Goal: Task Accomplishment & Management: Manage account settings

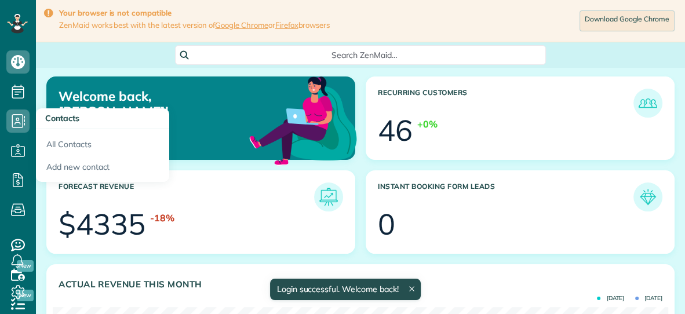
scroll to position [273, 615]
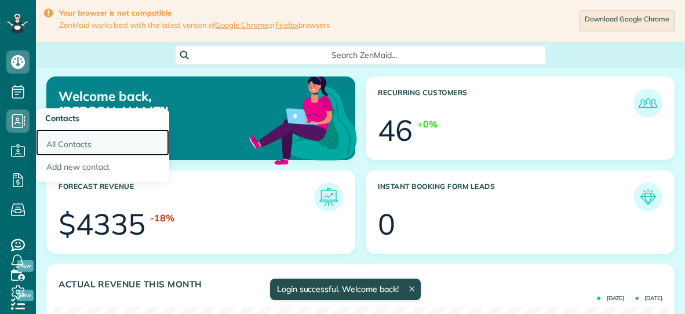
click at [85, 151] on link "All Contacts" at bounding box center [102, 142] width 133 height 27
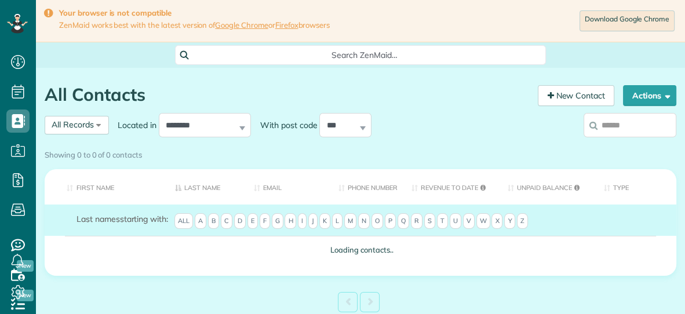
scroll to position [5, 5]
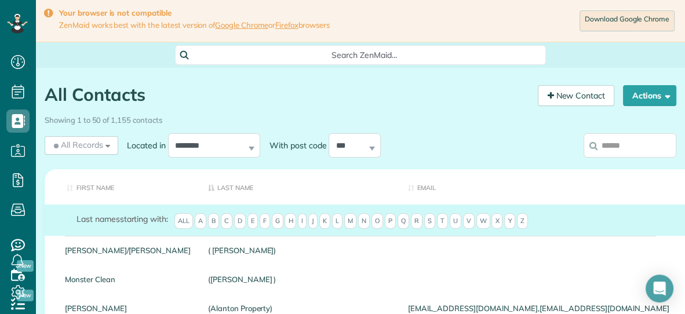
click at [610, 147] on input "search" at bounding box center [630, 145] width 93 height 24
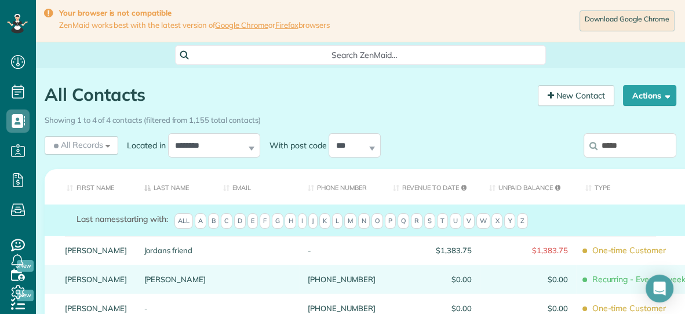
type input "*****"
click at [144, 284] on link "Sanchez" at bounding box center [175, 279] width 62 height 8
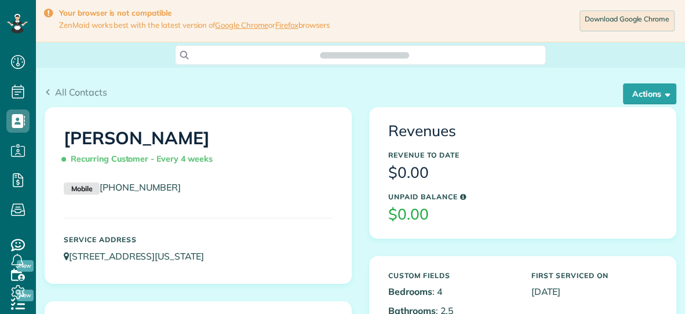
scroll to position [5, 5]
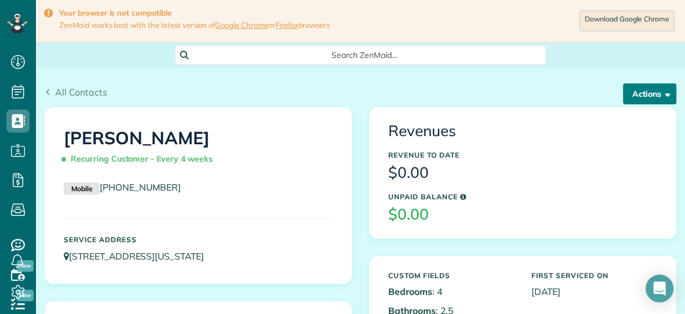
click at [643, 92] on button "Actions" at bounding box center [649, 94] width 53 height 21
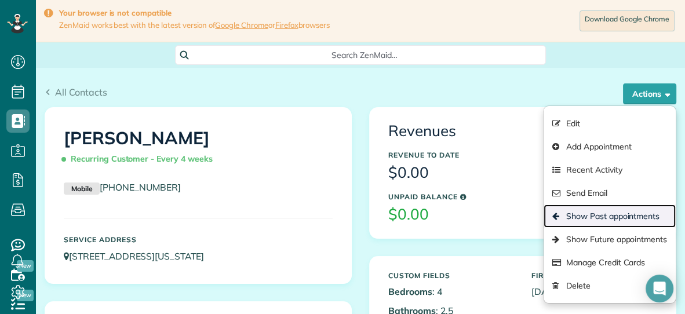
click at [585, 217] on link "Show Past appointments" at bounding box center [610, 216] width 132 height 23
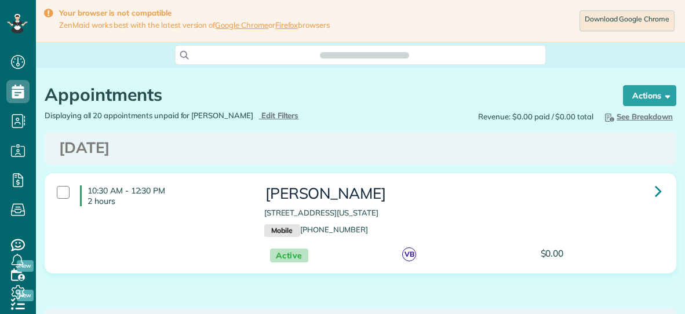
click at [585, 217] on p "3312 Kensington St Virginia Beach VA 23452" at bounding box center [462, 213] width 397 height 11
click at [53, 194] on div "10:30 AM - 12:30 PM 2 hours" at bounding box center [152, 196] width 208 height 32
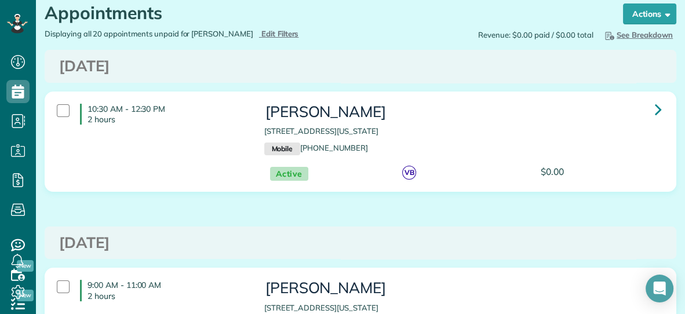
scroll to position [90, 0]
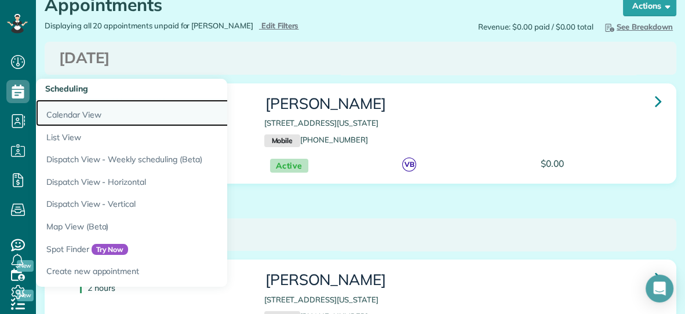
click at [53, 114] on link "Calendar View" at bounding box center [181, 113] width 290 height 27
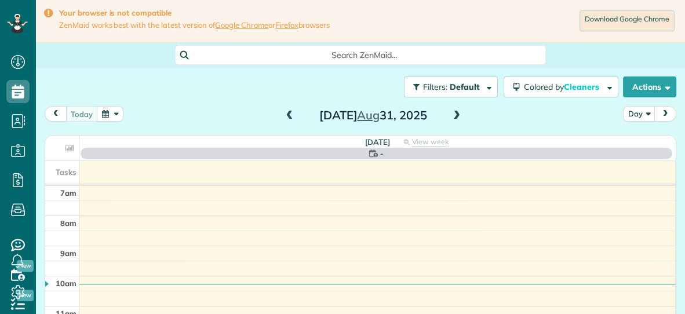
scroll to position [5, 5]
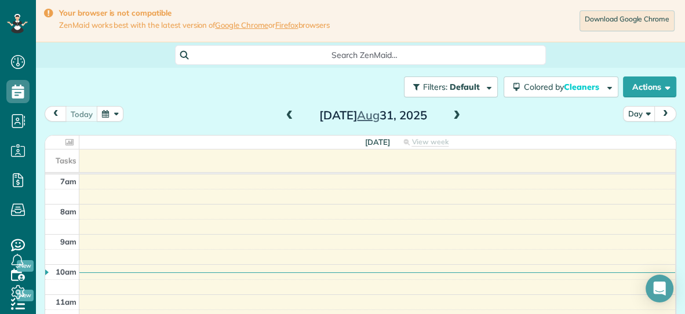
click at [106, 112] on button "button" at bounding box center [110, 114] width 27 height 16
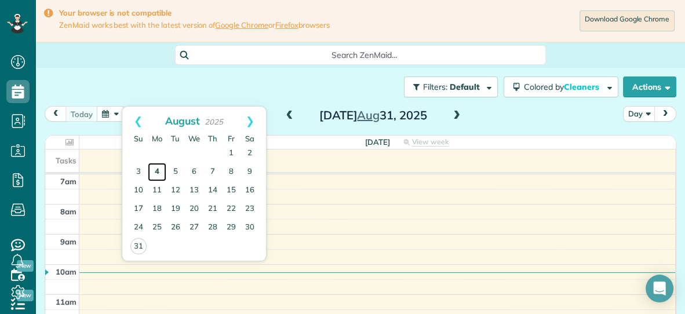
click at [157, 174] on link "4" at bounding box center [157, 172] width 19 height 19
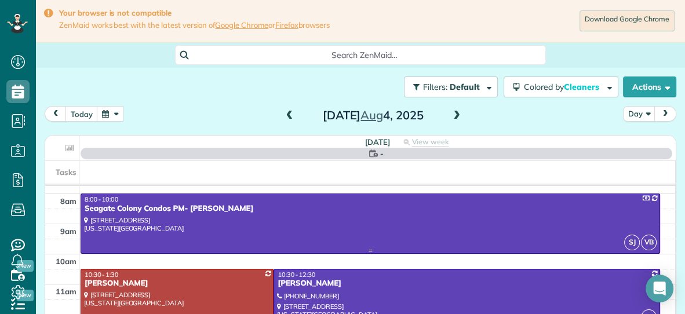
scroll to position [21, 0]
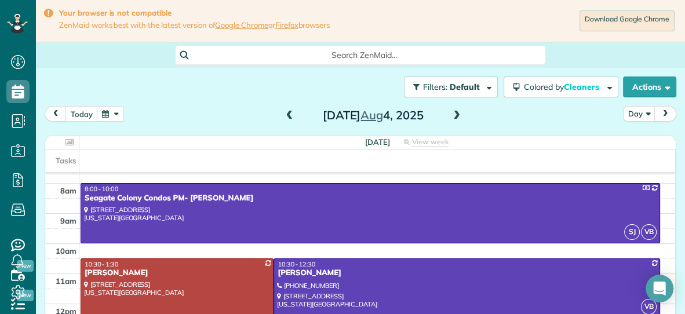
click at [107, 116] on button "button" at bounding box center [110, 114] width 27 height 16
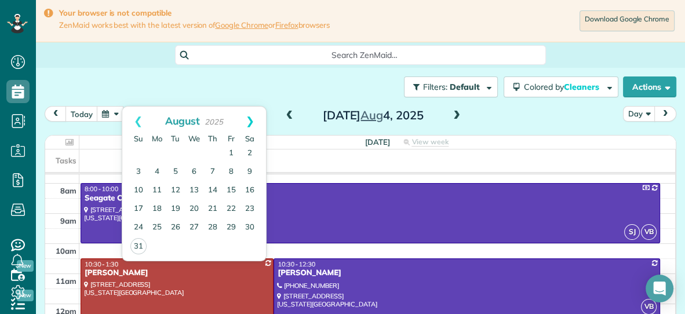
click at [248, 121] on link "Next" at bounding box center [250, 121] width 32 height 29
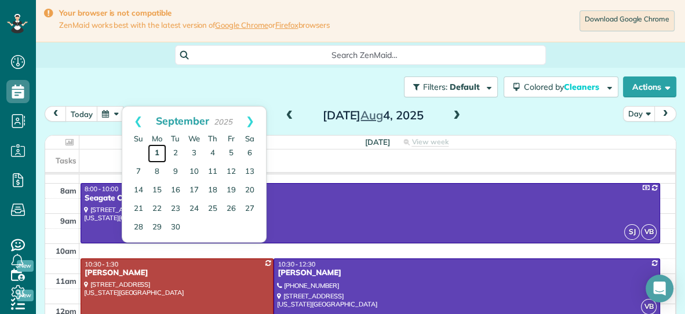
click at [157, 154] on link "1" at bounding box center [157, 153] width 19 height 19
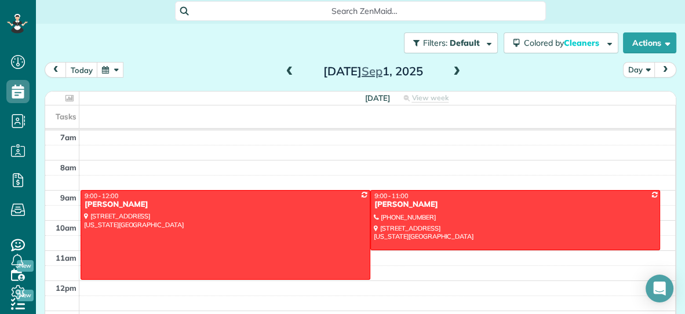
scroll to position [57, 0]
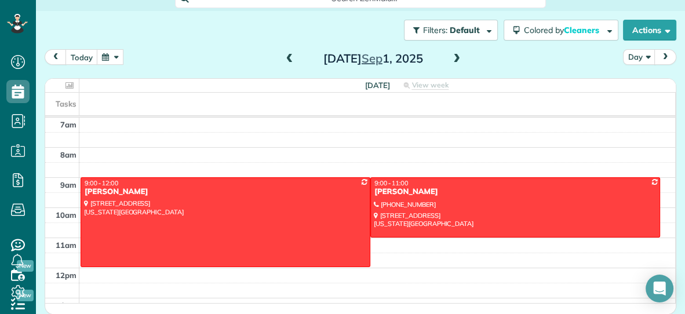
click at [456, 59] on span at bounding box center [457, 59] width 13 height 10
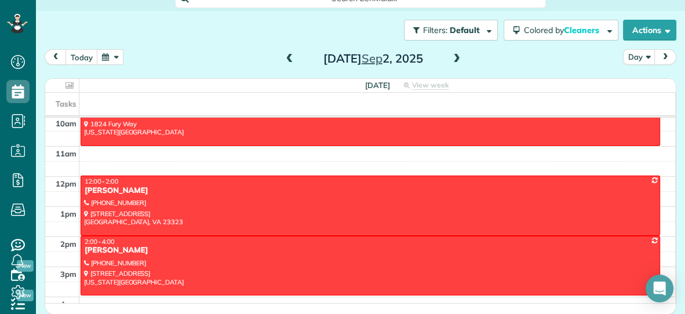
scroll to position [89, 0]
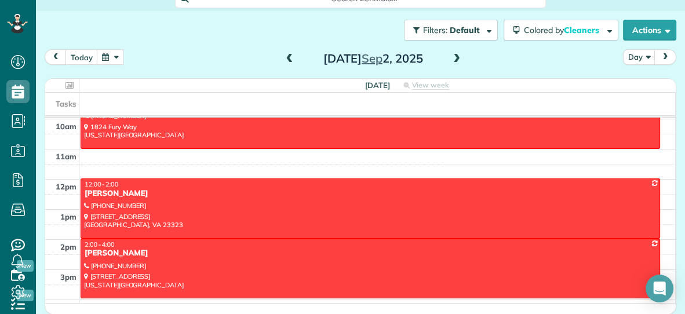
click at [457, 57] on span at bounding box center [457, 59] width 13 height 10
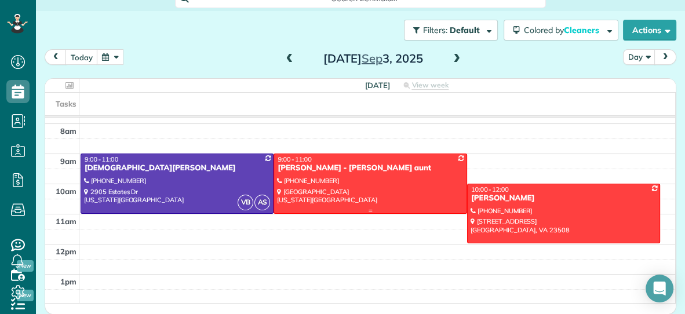
scroll to position [21, 0]
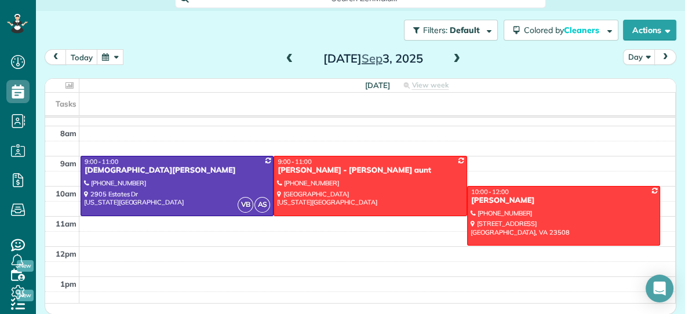
click at [458, 56] on span at bounding box center [457, 59] width 13 height 10
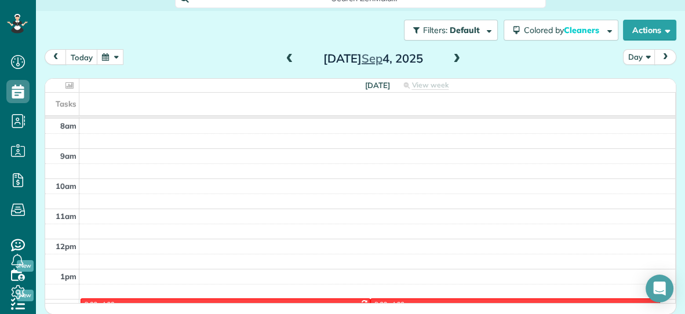
scroll to position [173, 0]
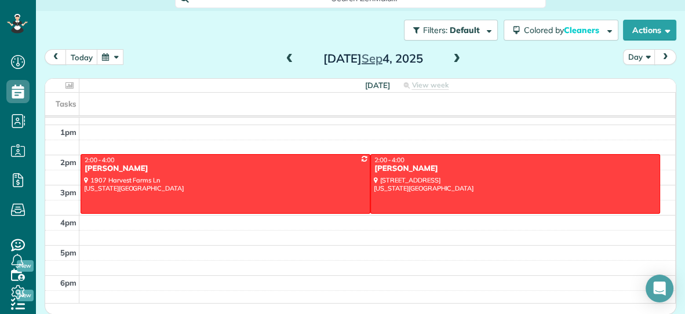
click at [456, 56] on span at bounding box center [457, 59] width 13 height 10
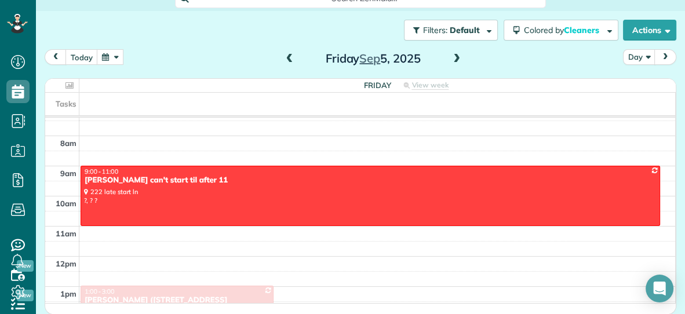
scroll to position [10, 0]
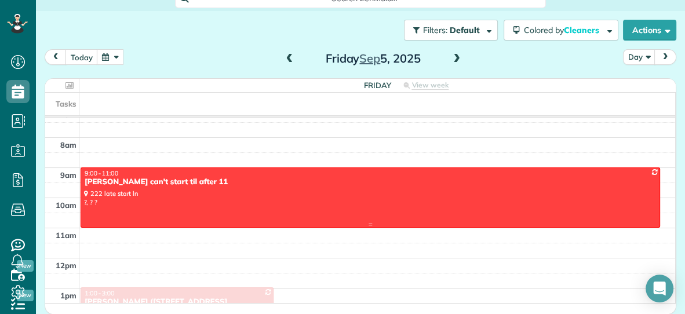
click at [385, 172] on div "9:00 - 11:00" at bounding box center [370, 173] width 573 height 8
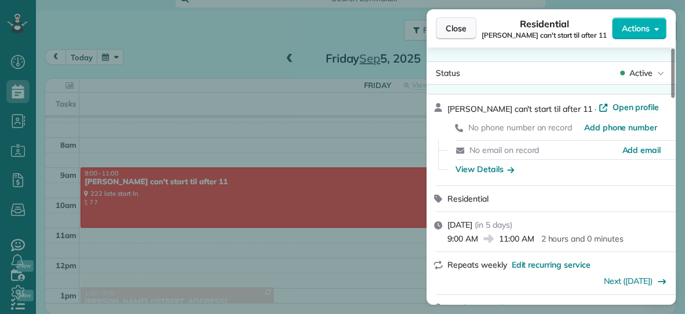
click at [474, 21] on button "Close" at bounding box center [456, 28] width 41 height 22
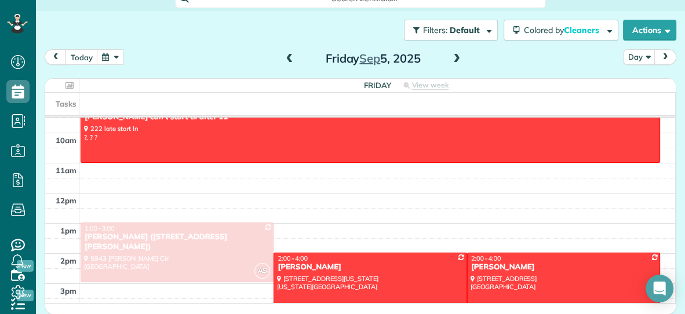
scroll to position [57, 0]
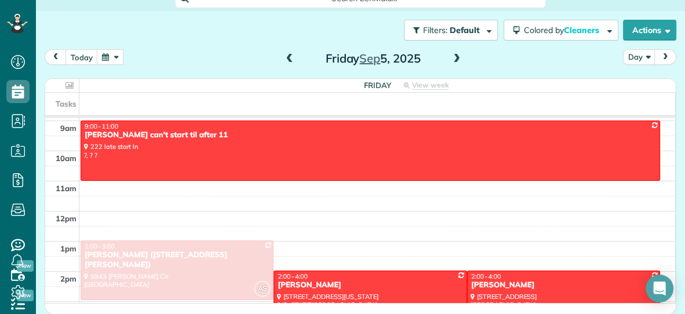
click at [286, 56] on span at bounding box center [290, 59] width 13 height 10
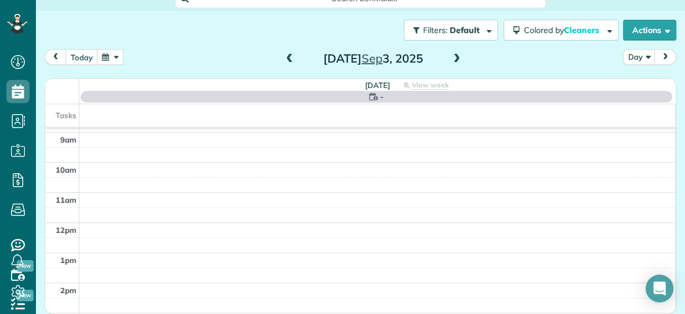
scroll to position [0, 0]
click at [286, 56] on span at bounding box center [290, 59] width 13 height 10
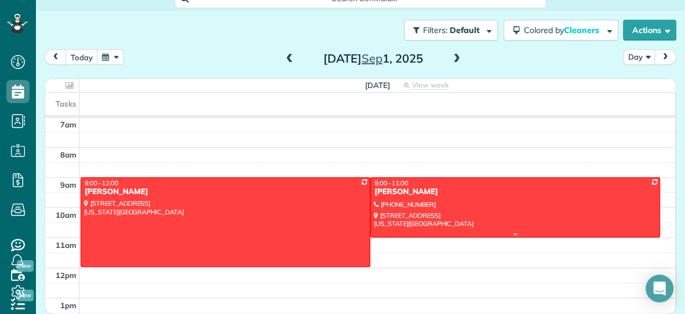
click at [420, 195] on div "Kevin Sanchez" at bounding box center [515, 192] width 283 height 10
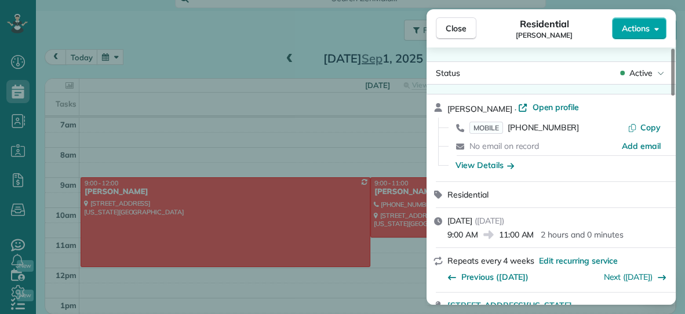
click at [623, 32] on span "Actions" at bounding box center [636, 29] width 28 height 12
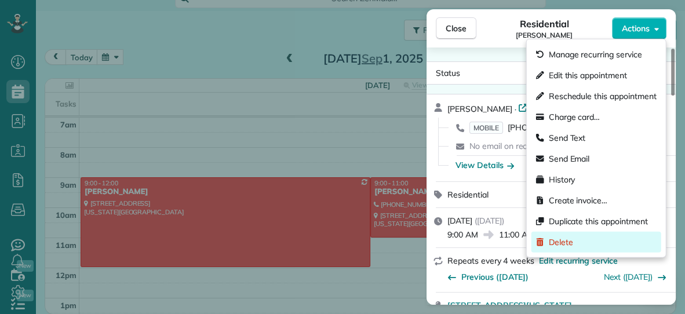
click at [557, 244] on span "Delete" at bounding box center [561, 243] width 24 height 12
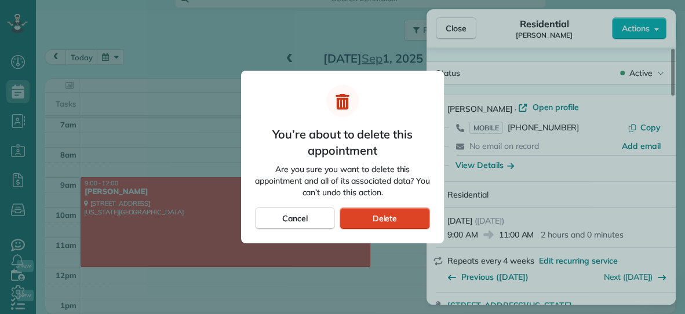
click at [385, 220] on span "Delete" at bounding box center [384, 219] width 25 height 12
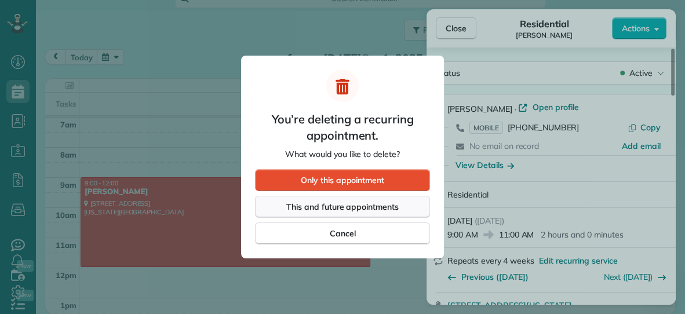
click at [383, 206] on span "This and future appointments" at bounding box center [342, 207] width 113 height 12
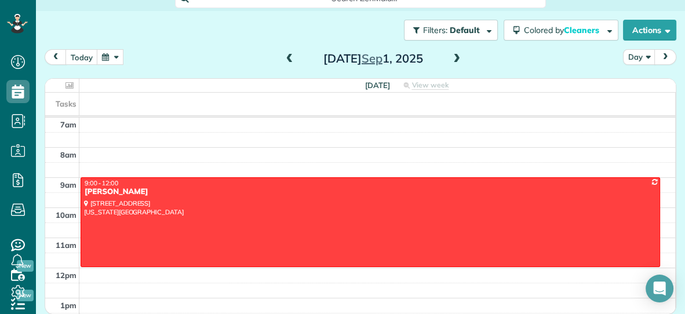
click at [458, 55] on span at bounding box center [457, 59] width 13 height 10
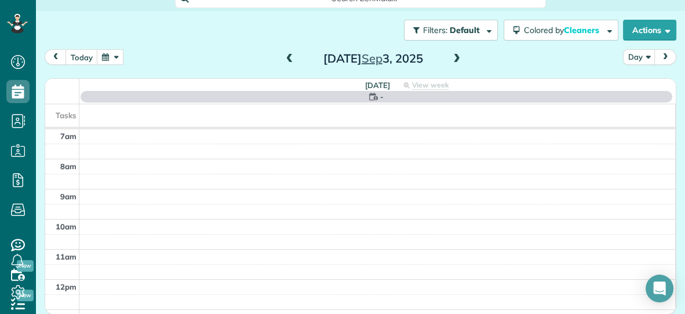
click at [458, 55] on span at bounding box center [457, 59] width 13 height 10
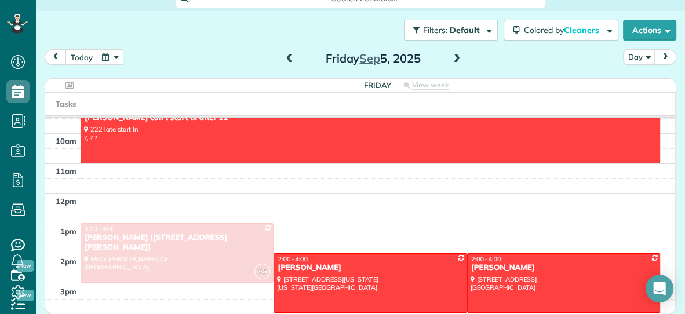
scroll to position [70, 0]
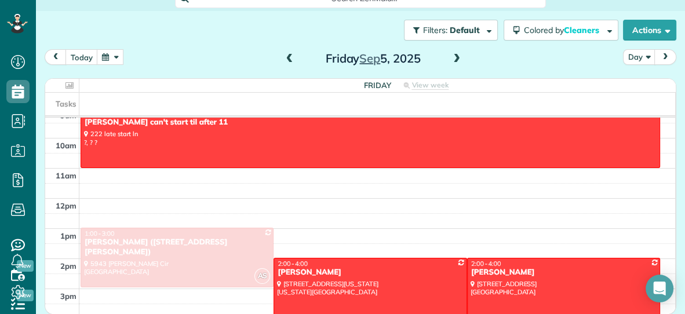
click at [457, 56] on span at bounding box center [457, 59] width 13 height 10
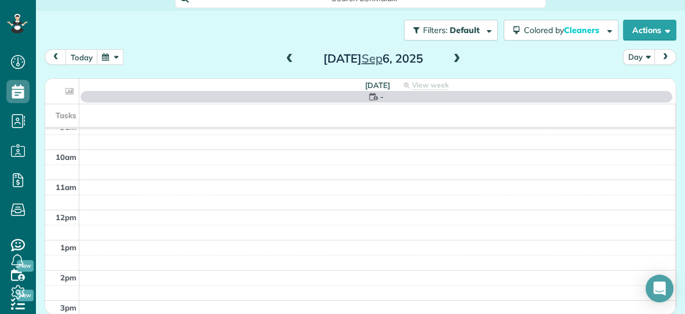
scroll to position [0, 0]
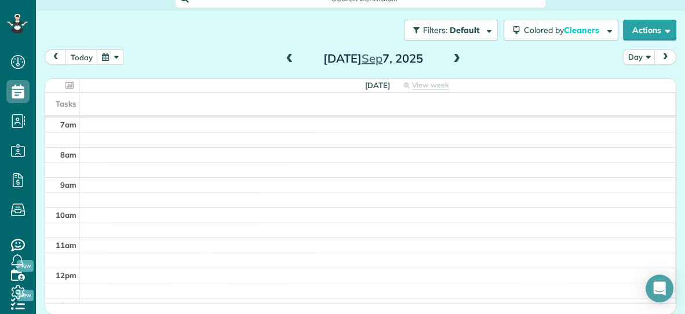
click at [457, 56] on span at bounding box center [457, 59] width 13 height 10
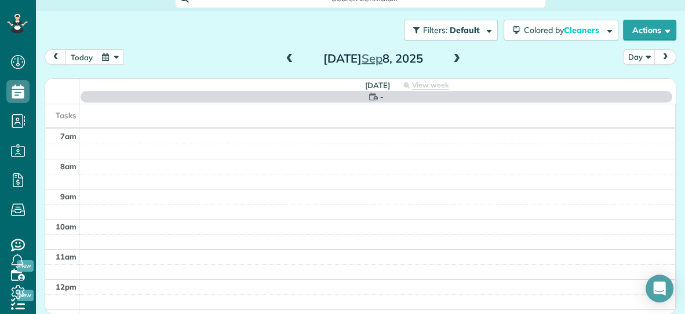
click at [457, 56] on span at bounding box center [457, 59] width 13 height 10
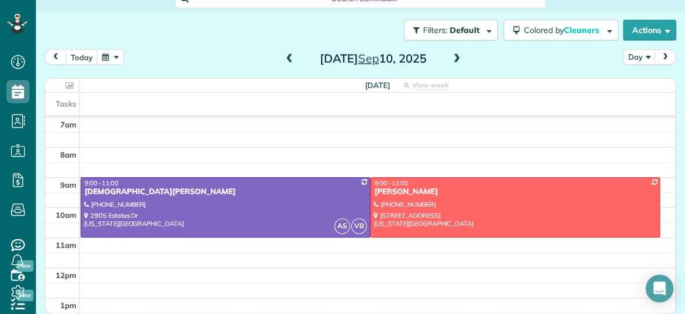
click at [457, 56] on span at bounding box center [457, 59] width 13 height 10
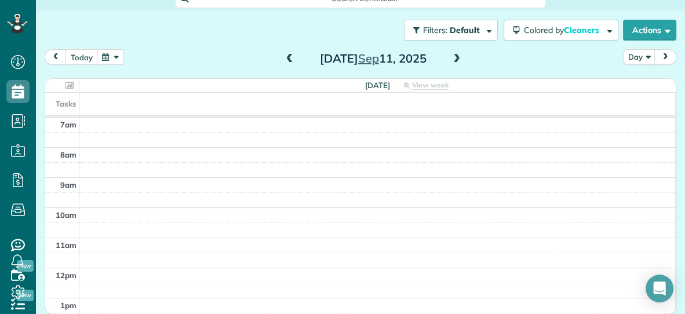
click at [457, 56] on span at bounding box center [457, 59] width 13 height 10
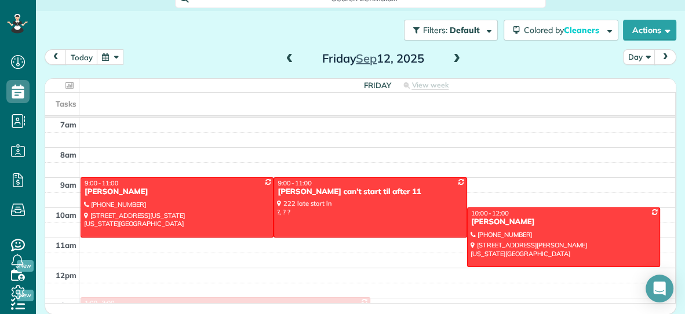
click at [206, 135] on div "7am 8am 9am 10am 11am 12pm 1pm 2pm 3pm 4pm 5pm 6pm 9:00 - 11:00 Jon Lowe (407) …" at bounding box center [360, 298] width 630 height 361
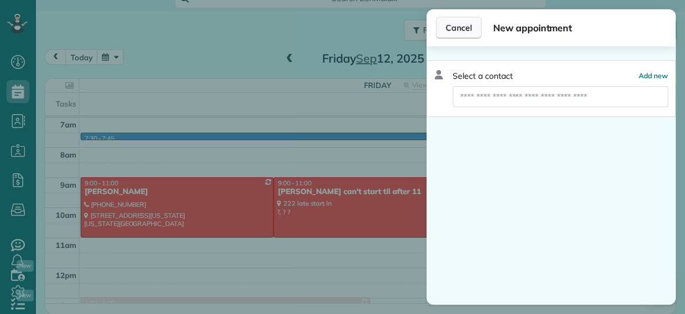
click at [454, 26] on span "Cancel" at bounding box center [459, 28] width 26 height 12
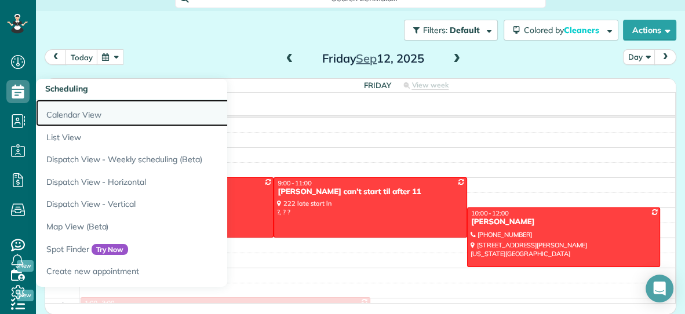
click at [60, 115] on link "Calendar View" at bounding box center [181, 113] width 290 height 27
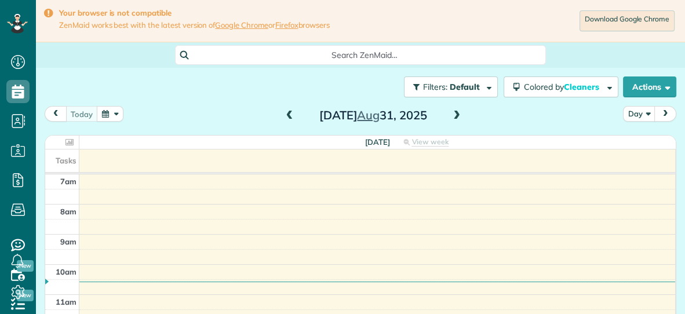
scroll to position [5, 5]
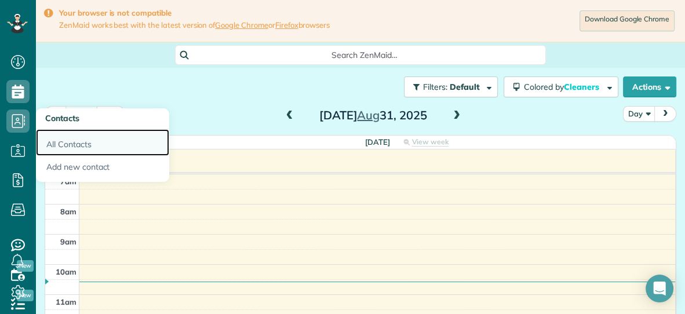
click at [70, 146] on link "All Contacts" at bounding box center [102, 142] width 133 height 27
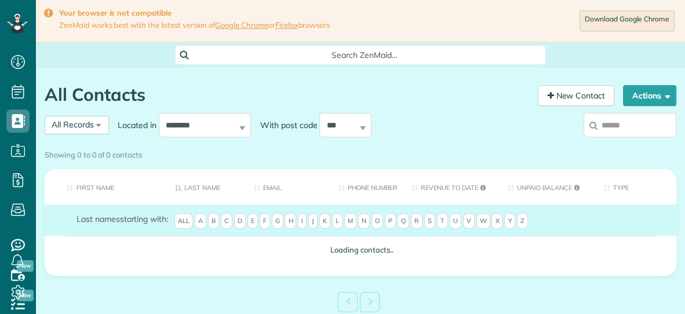
scroll to position [5, 5]
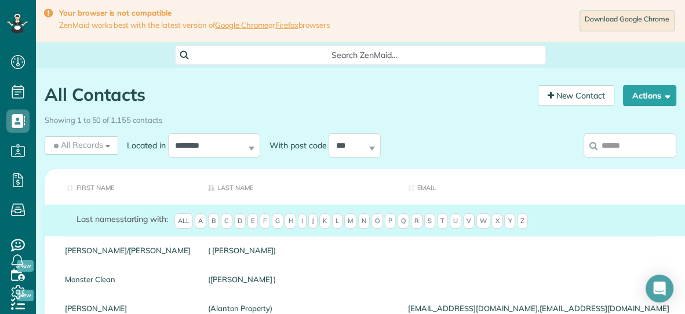
click at [630, 148] on input "search" at bounding box center [630, 145] width 93 height 24
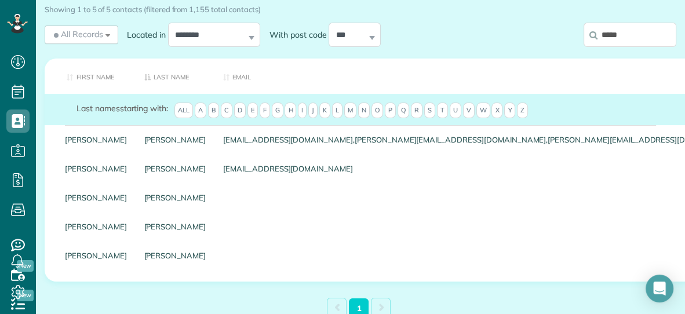
scroll to position [115, 0]
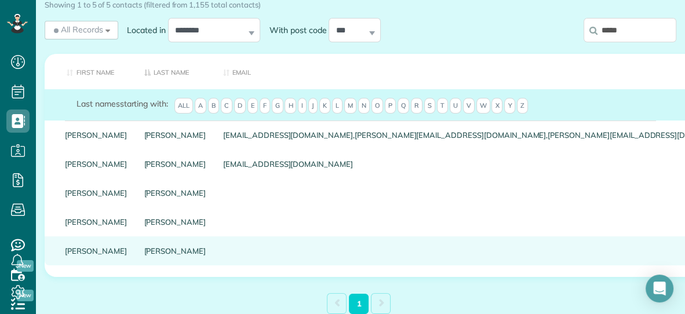
type input "*****"
click at [144, 255] on link "[PERSON_NAME]" at bounding box center [175, 251] width 62 height 8
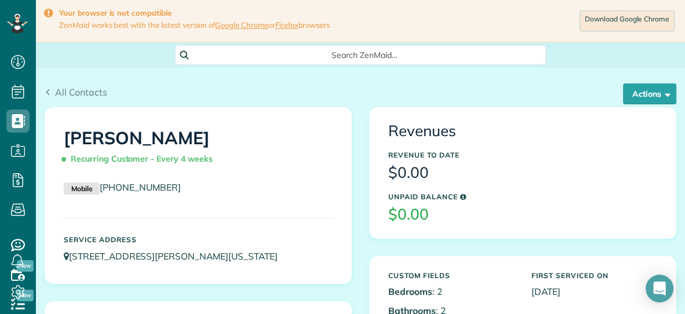
scroll to position [5, 5]
click at [644, 96] on button "Actions" at bounding box center [649, 94] width 53 height 21
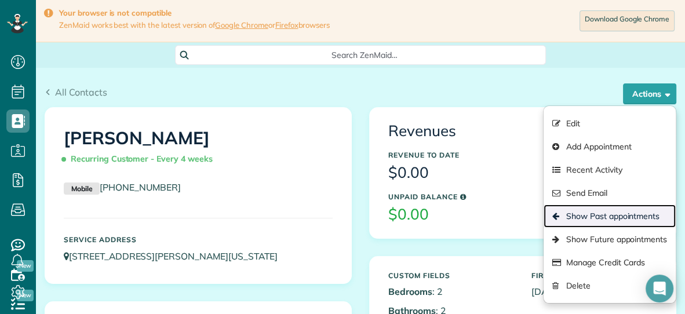
click at [600, 215] on link "Show Past appointments" at bounding box center [610, 216] width 132 height 23
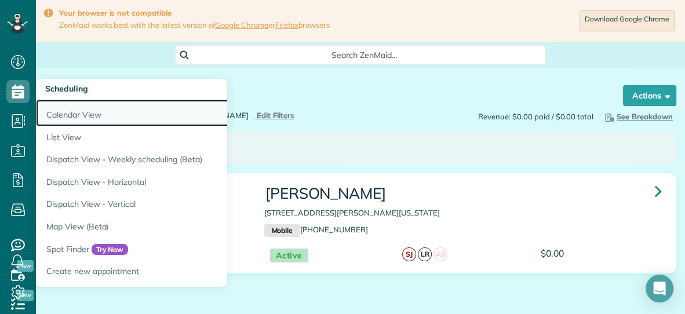
click at [56, 110] on link "Calendar View" at bounding box center [181, 113] width 290 height 27
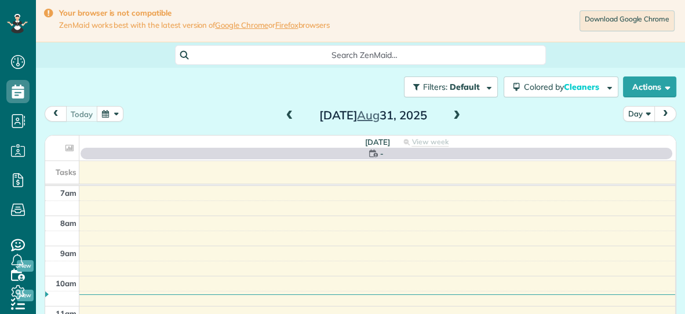
scroll to position [5, 5]
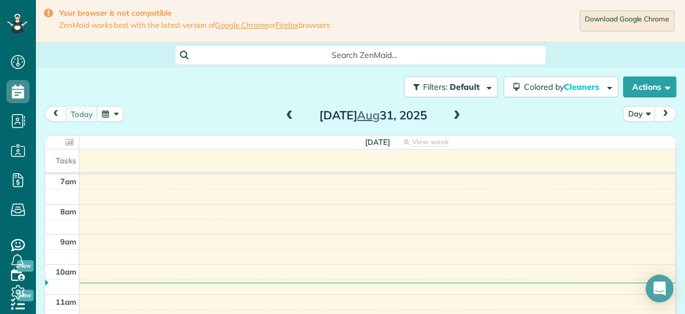
click at [107, 117] on button "button" at bounding box center [110, 114] width 27 height 16
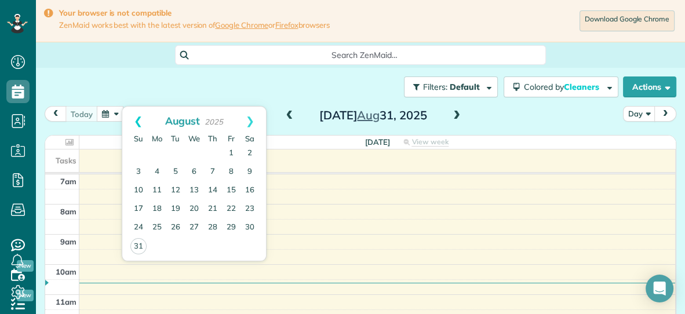
click at [137, 121] on link "Prev" at bounding box center [138, 121] width 32 height 29
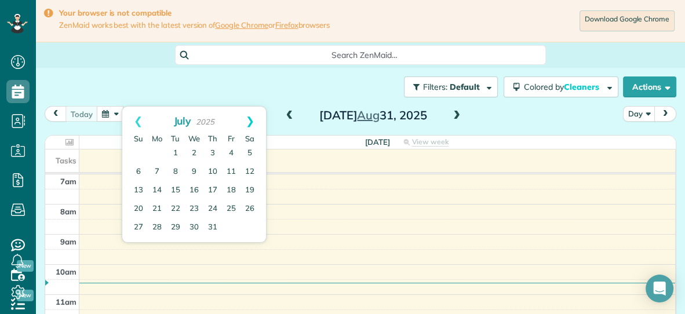
click at [251, 121] on link "Next" at bounding box center [250, 121] width 32 height 29
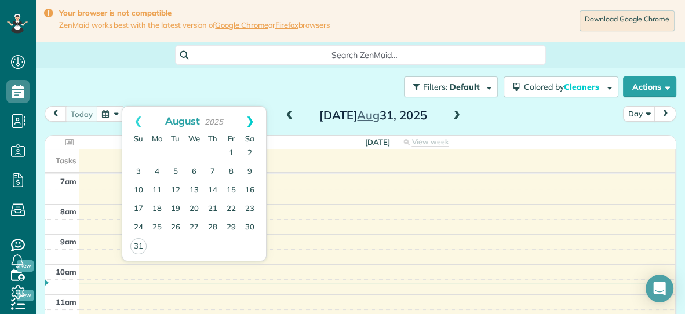
click at [252, 120] on link "Next" at bounding box center [250, 121] width 32 height 29
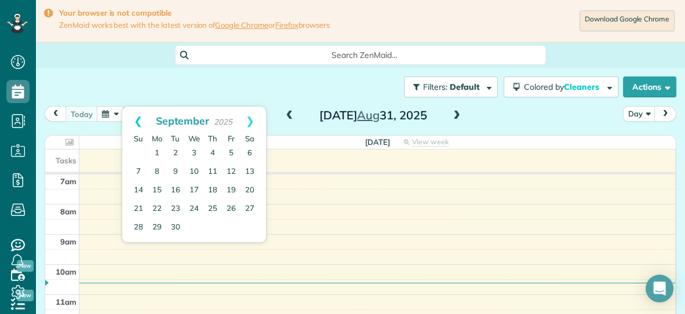
click at [136, 124] on link "Prev" at bounding box center [138, 121] width 32 height 29
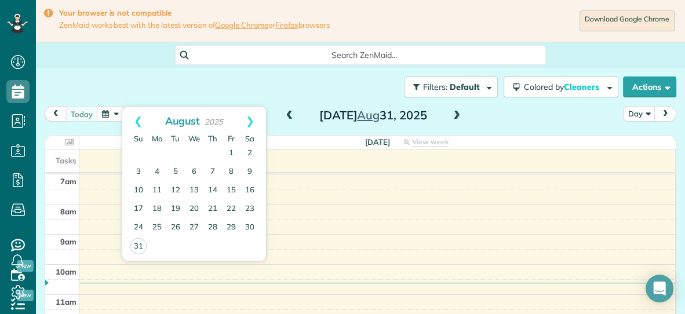
click at [136, 124] on link "Prev" at bounding box center [138, 121] width 32 height 29
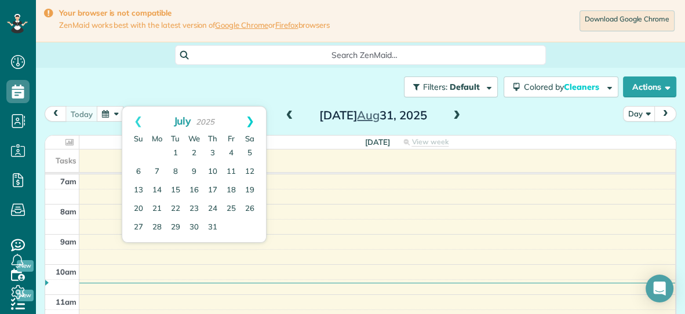
click at [248, 123] on link "Next" at bounding box center [250, 121] width 32 height 29
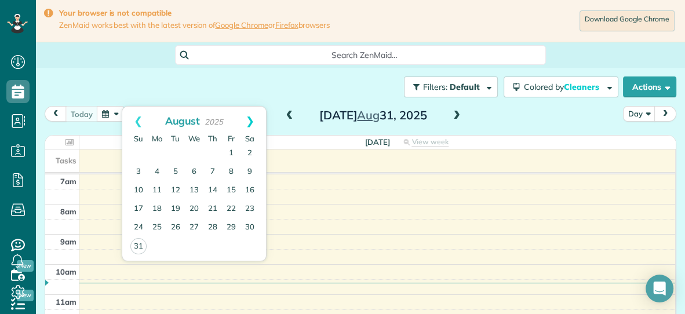
click at [253, 118] on link "Next" at bounding box center [250, 121] width 32 height 29
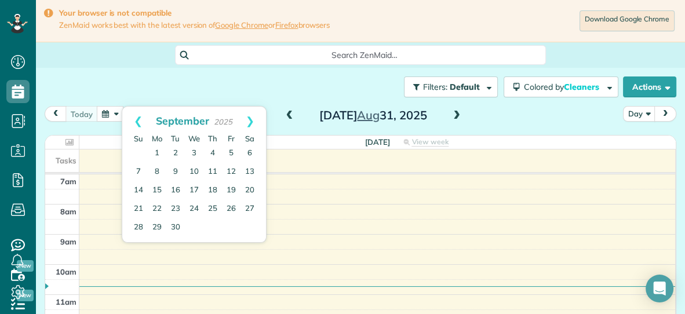
click at [281, 84] on div "Filters: Default Colored by Cleaners Color by Cleaner Color by Team Color by St…" at bounding box center [361, 87] width 650 height 38
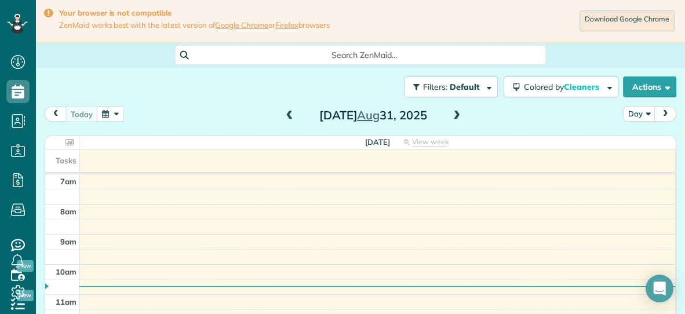
click at [108, 111] on button "button" at bounding box center [110, 114] width 27 height 16
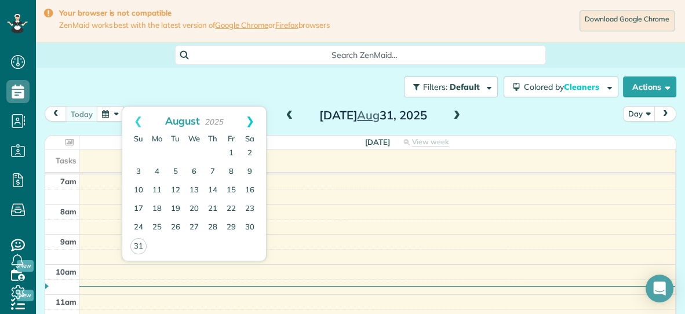
click at [254, 117] on link "Next" at bounding box center [250, 121] width 32 height 29
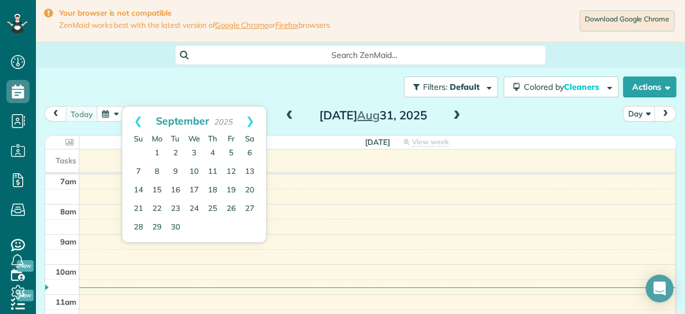
click at [254, 117] on link "Next" at bounding box center [250, 121] width 32 height 29
click at [135, 118] on link "Prev" at bounding box center [138, 121] width 32 height 29
click at [160, 188] on link "15" at bounding box center [157, 191] width 19 height 19
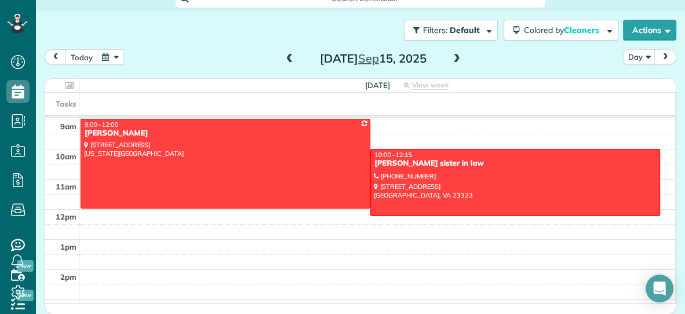
scroll to position [0, 0]
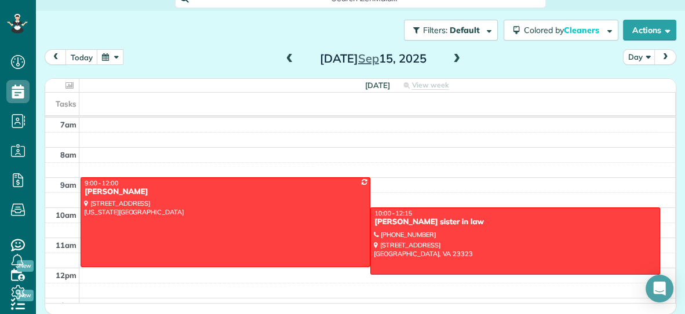
click at [109, 59] on button "button" at bounding box center [110, 57] width 27 height 16
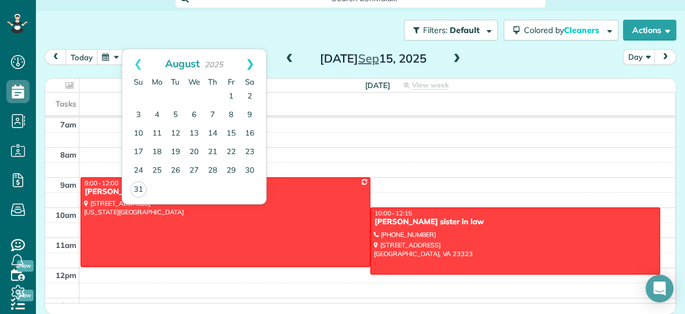
click at [253, 61] on link "Next" at bounding box center [250, 63] width 32 height 29
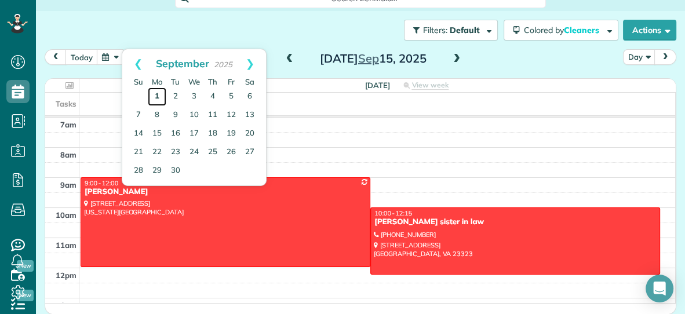
click at [158, 97] on link "1" at bounding box center [157, 97] width 19 height 19
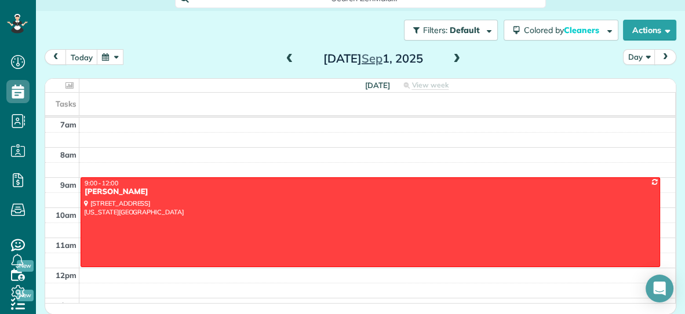
click at [458, 58] on span at bounding box center [457, 59] width 13 height 10
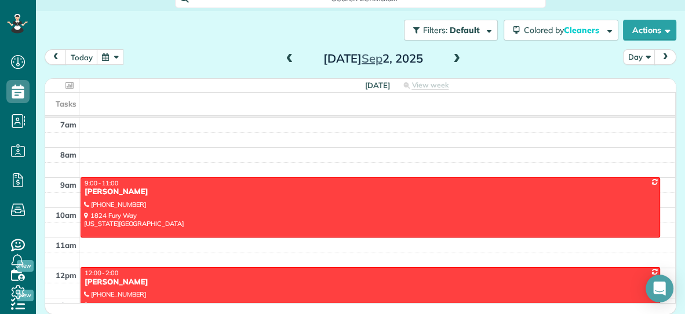
click at [459, 59] on span at bounding box center [457, 59] width 13 height 10
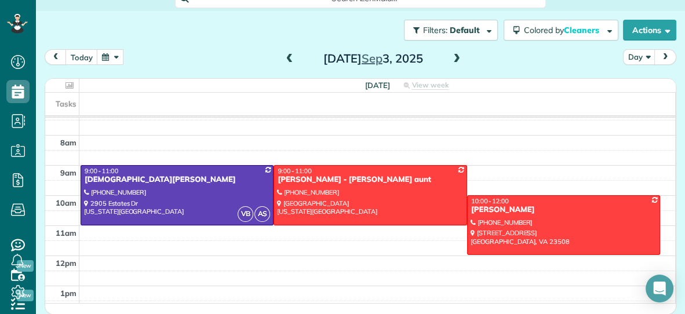
scroll to position [11, 0]
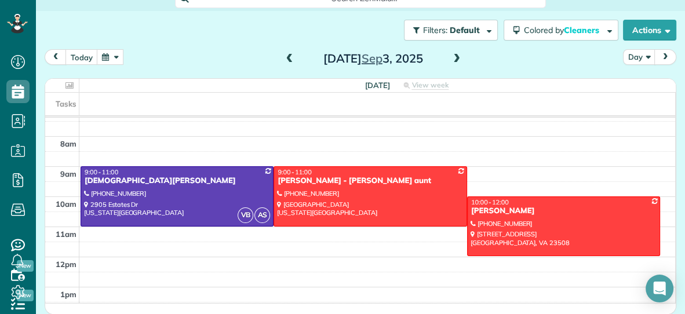
click at [458, 56] on span at bounding box center [457, 59] width 13 height 10
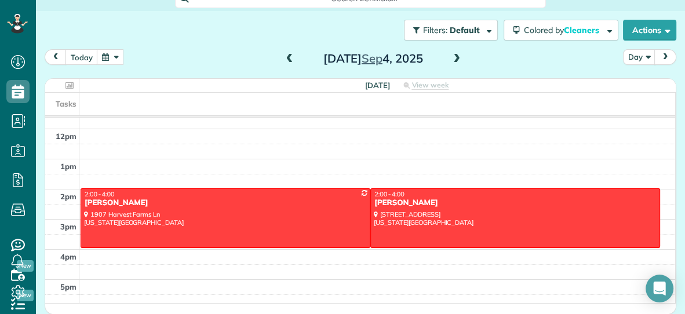
scroll to position [173, 0]
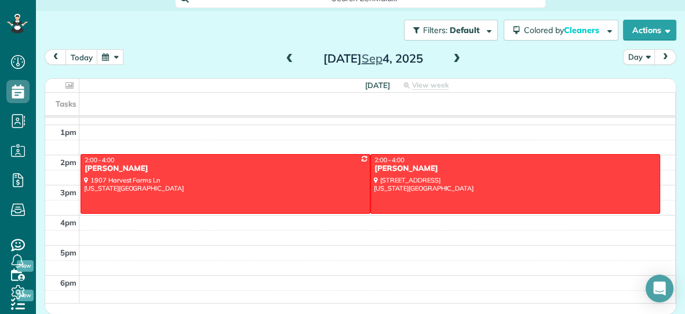
click at [459, 56] on span at bounding box center [457, 59] width 13 height 10
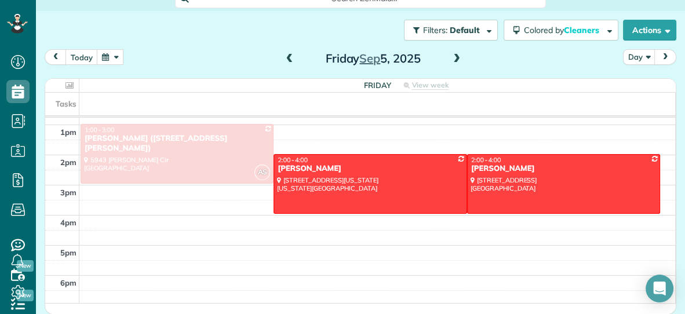
click at [290, 59] on span at bounding box center [290, 59] width 13 height 10
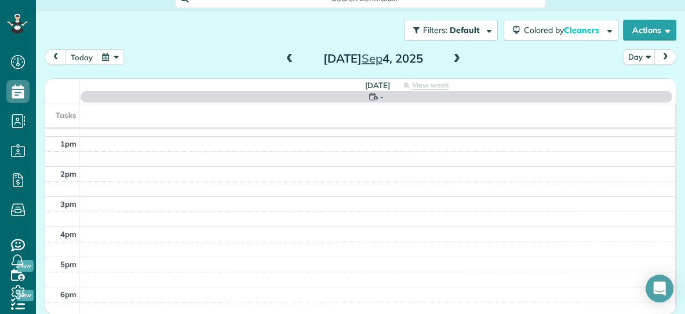
scroll to position [0, 0]
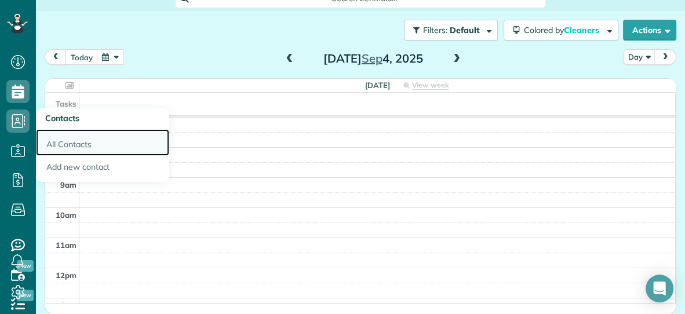
click at [57, 143] on link "All Contacts" at bounding box center [102, 142] width 133 height 27
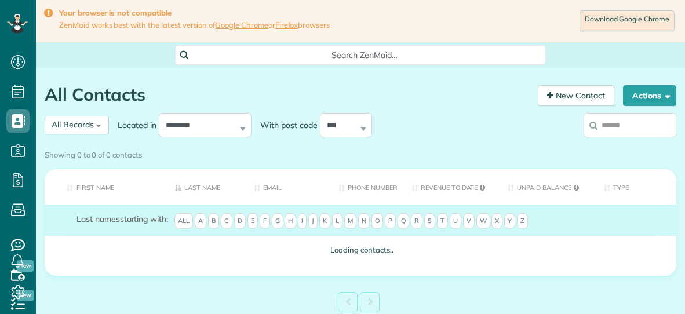
click at [630, 136] on input "search" at bounding box center [630, 125] width 93 height 24
click at [626, 145] on div "Showing 0 to 0 of 0 contacts" at bounding box center [361, 153] width 632 height 16
click at [618, 135] on input "search" at bounding box center [630, 125] width 93 height 24
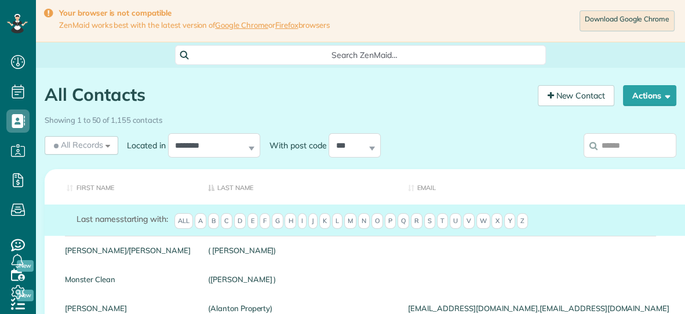
scroll to position [5, 5]
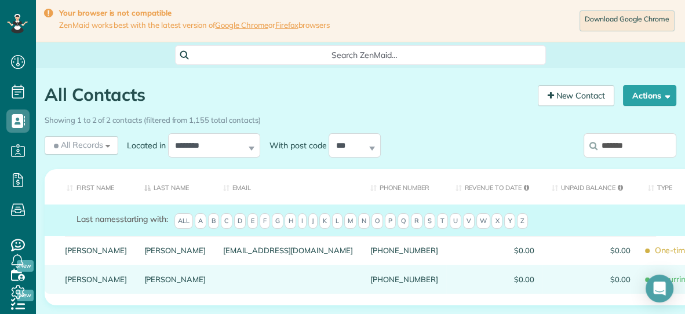
type input "*******"
click at [144, 284] on link "[PERSON_NAME]" at bounding box center [175, 279] width 62 height 8
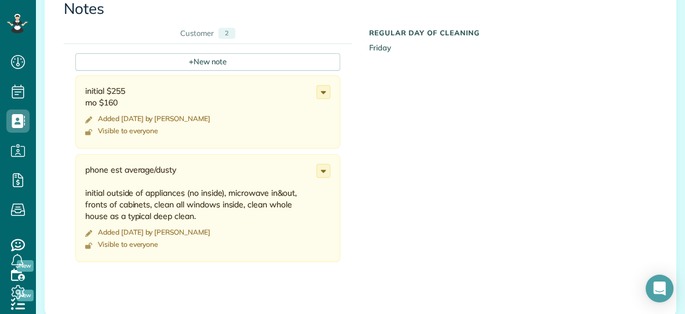
scroll to position [433, 0]
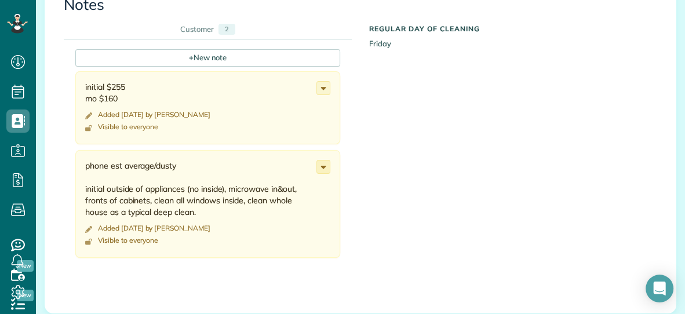
click at [324, 166] on use at bounding box center [323, 167] width 5 height 3
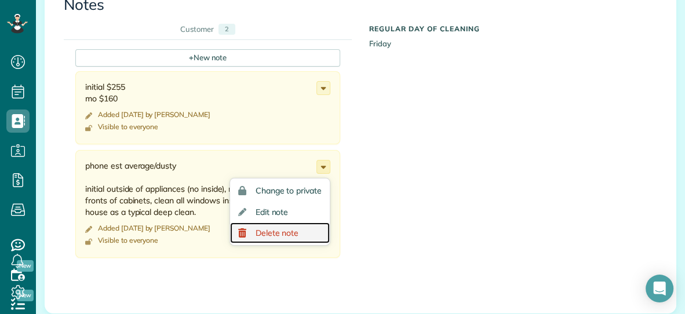
click at [271, 231] on span "Delete note" at bounding box center [277, 233] width 43 height 8
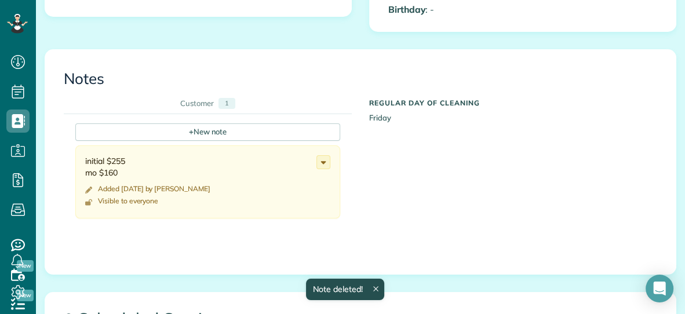
scroll to position [354, 0]
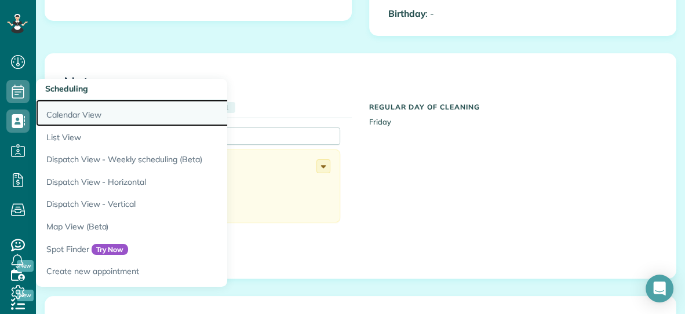
click at [57, 118] on link "Calendar View" at bounding box center [181, 113] width 290 height 27
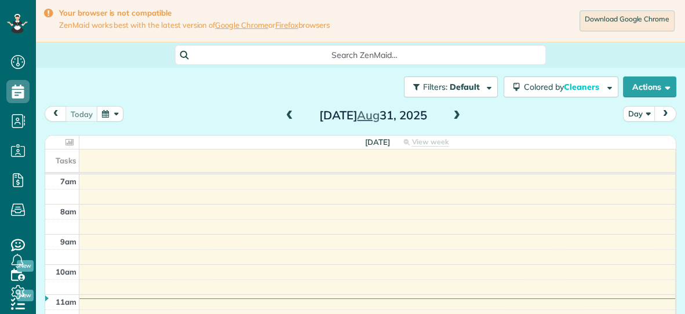
scroll to position [5, 5]
click at [639, 82] on button "Actions" at bounding box center [649, 87] width 53 height 21
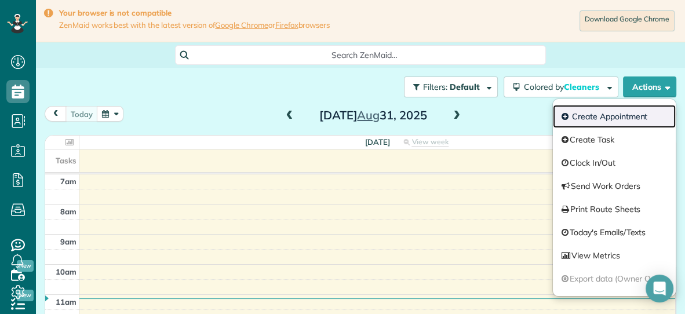
click at [603, 114] on link "Create Appointment" at bounding box center [614, 116] width 123 height 23
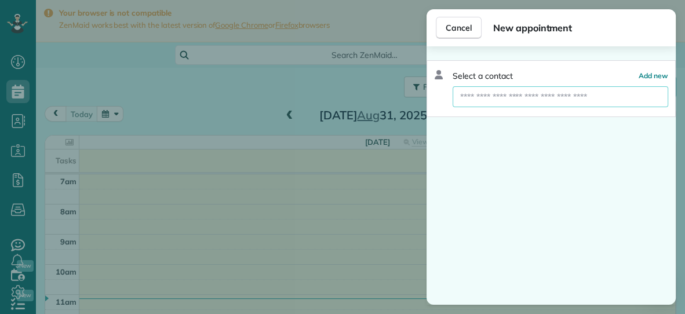
click at [537, 100] on input "text" at bounding box center [561, 96] width 216 height 21
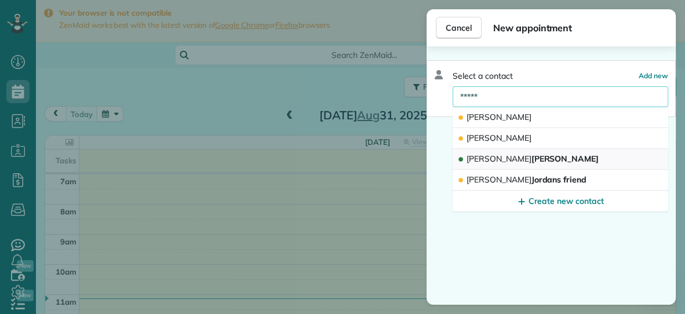
type input "*****"
click at [520, 159] on span "Kevin Sanchez" at bounding box center [533, 159] width 132 height 10
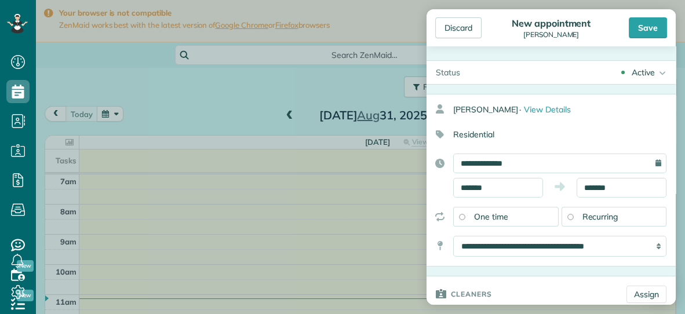
click at [538, 148] on div "**********" at bounding box center [551, 180] width 249 height 173
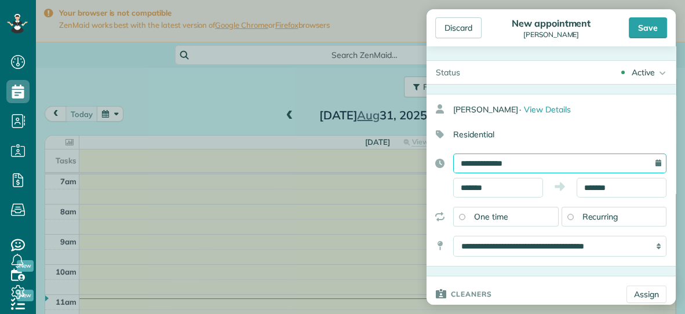
click at [532, 166] on input "**********" at bounding box center [560, 164] width 213 height 20
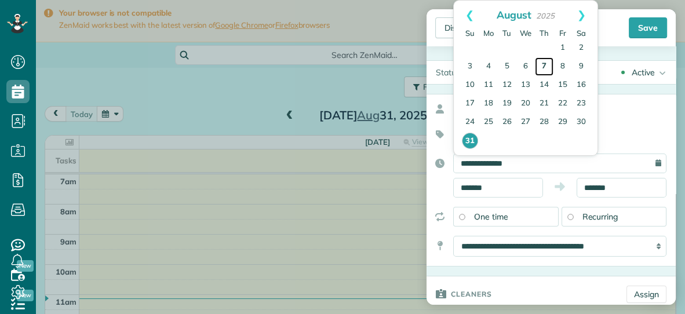
click at [542, 64] on link "7" at bounding box center [544, 66] width 19 height 19
type input "**********"
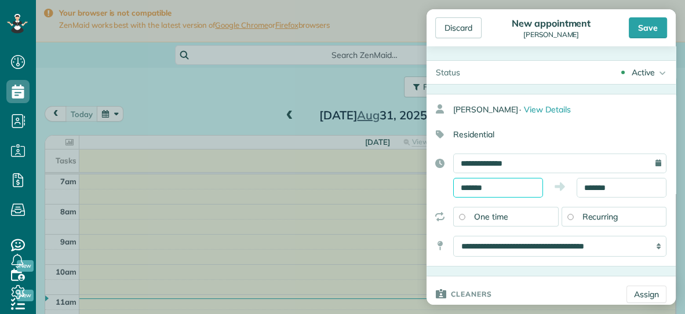
click at [518, 187] on input "*******" at bounding box center [499, 188] width 90 height 20
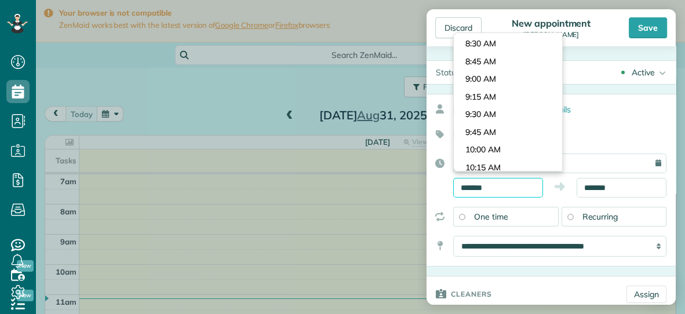
scroll to position [582, 0]
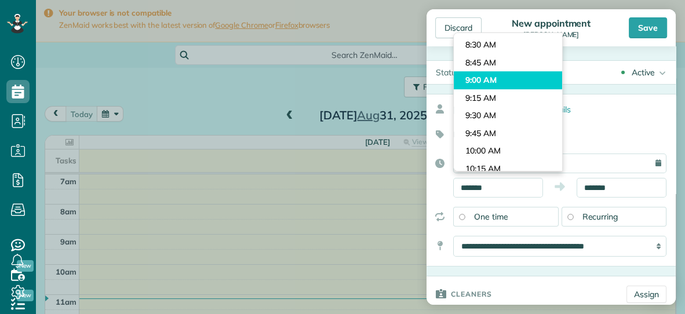
click at [517, 84] on body "Dashboard Scheduling Calendar View List View Dispatch View - Weekly scheduling …" at bounding box center [342, 157] width 685 height 314
type input "*******"
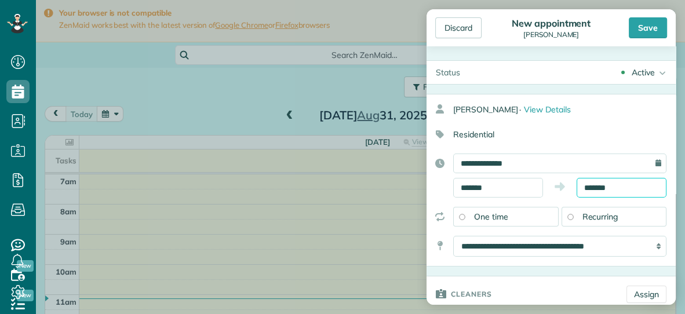
click at [629, 194] on body "Dashboard Scheduling Calendar View List View Dispatch View - Weekly scheduling …" at bounding box center [342, 157] width 685 height 314
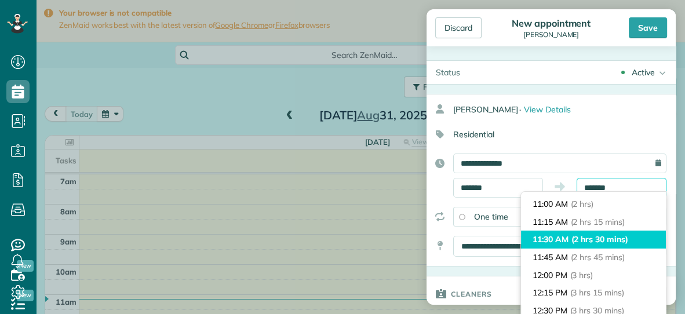
scroll to position [136, 0]
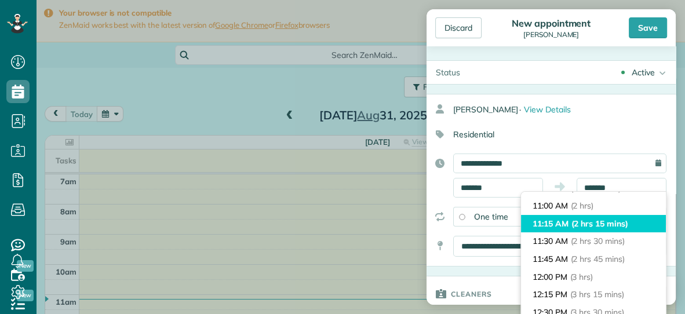
click at [611, 223] on span "(2 hrs 15 mins)" at bounding box center [600, 224] width 57 height 10
type input "********"
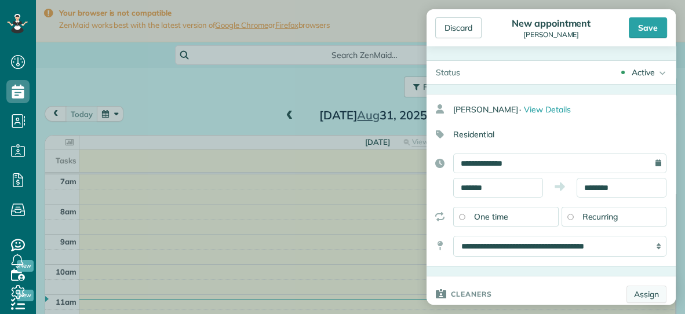
click at [633, 290] on link "Assign" at bounding box center [647, 294] width 40 height 17
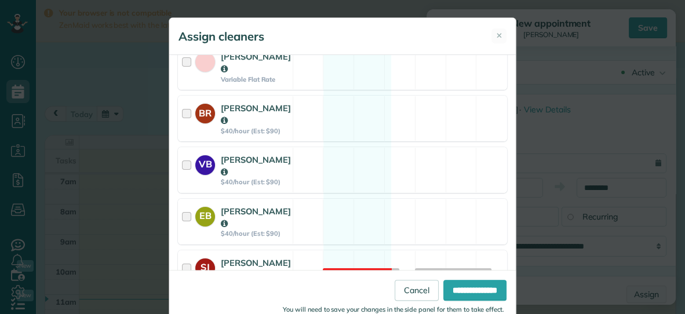
scroll to position [219, 0]
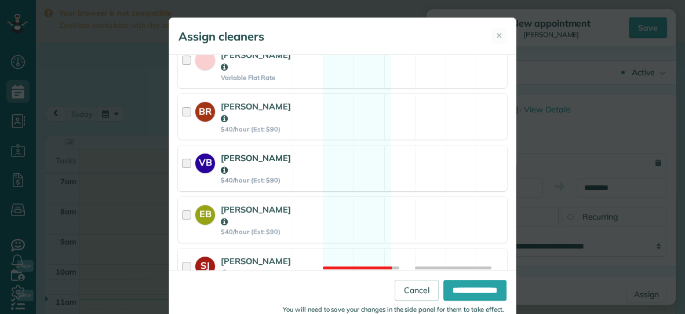
click at [303, 157] on div "VB Vanessa Beason $40/hour (Est: $90) Available" at bounding box center [342, 169] width 329 height 46
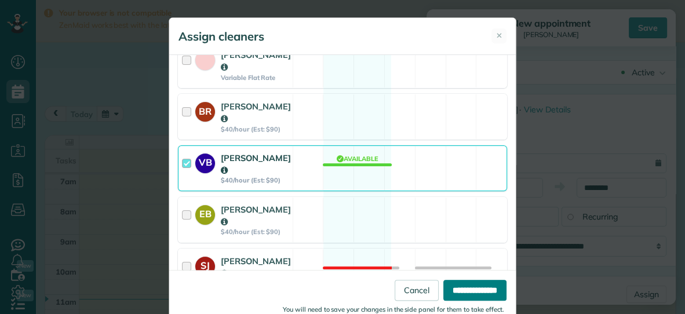
click at [458, 295] on input "**********" at bounding box center [475, 290] width 63 height 21
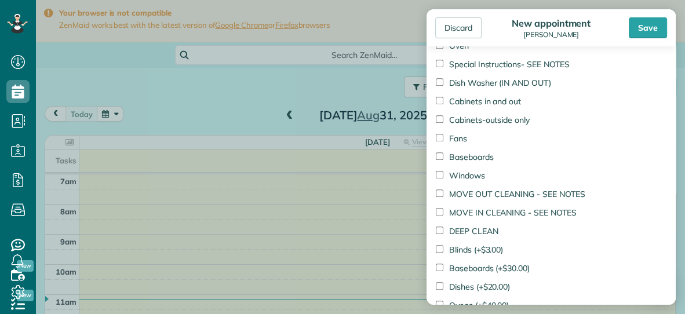
scroll to position [696, 0]
click at [441, 123] on label "Cabinets-outside only" at bounding box center [483, 120] width 94 height 12
click at [440, 157] on label "Baseboards" at bounding box center [465, 157] width 58 height 12
click at [647, 27] on div "Save" at bounding box center [648, 27] width 38 height 21
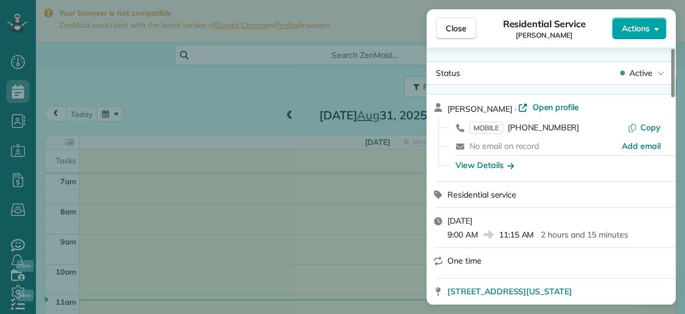
click at [636, 20] on button "Actions" at bounding box center [639, 28] width 55 height 22
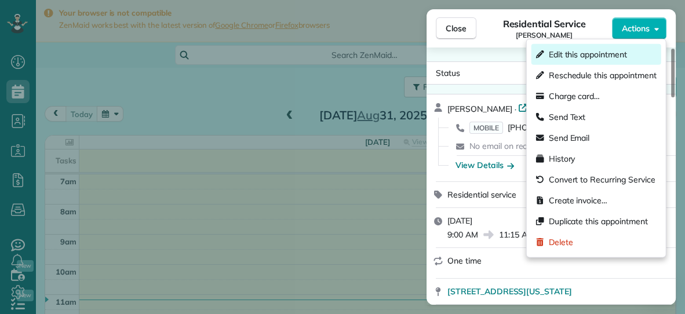
click at [599, 59] on span "Edit this appointment" at bounding box center [588, 55] width 78 height 12
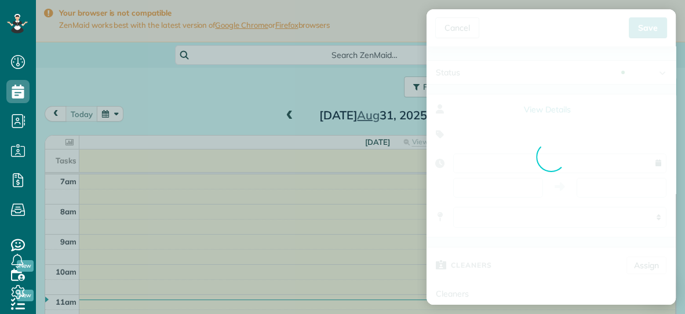
type input "**********"
type input "*****"
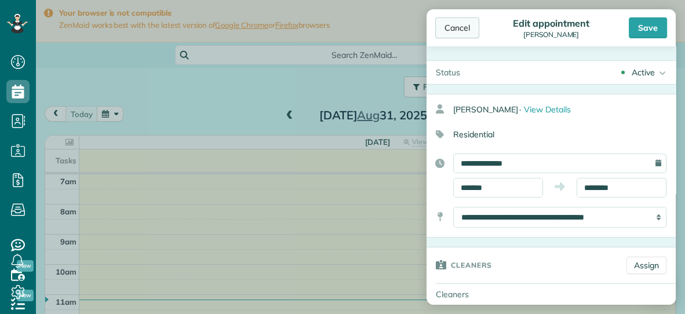
click at [465, 28] on div "Cancel" at bounding box center [458, 27] width 44 height 21
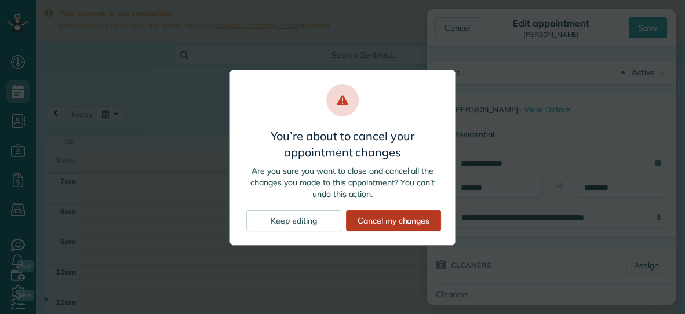
click at [406, 224] on div "Cancel my changes" at bounding box center [393, 221] width 95 height 21
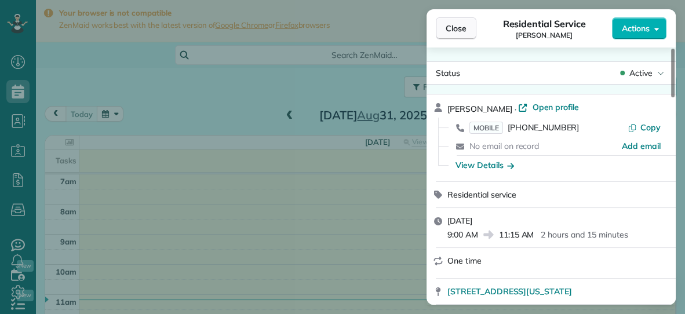
click at [463, 31] on span "Close" at bounding box center [456, 29] width 21 height 12
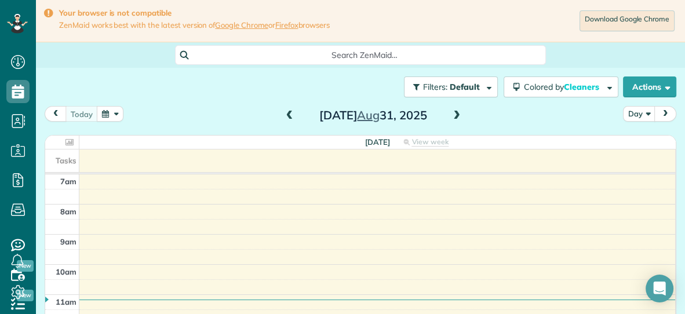
click at [106, 114] on button "button" at bounding box center [110, 114] width 27 height 16
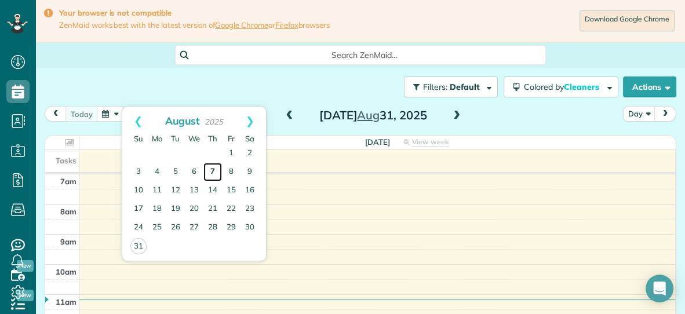
click at [215, 173] on link "7" at bounding box center [213, 172] width 19 height 19
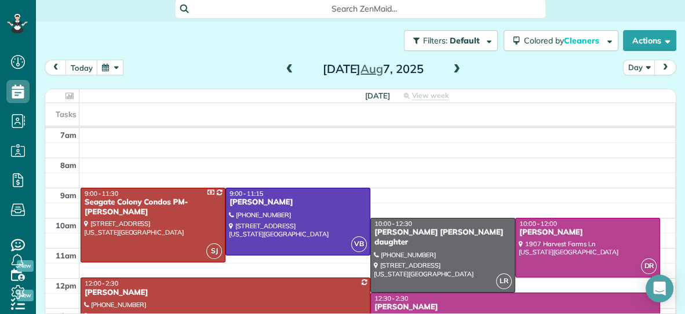
scroll to position [57, 0]
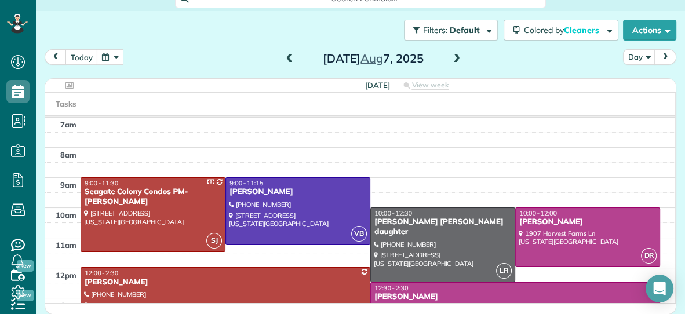
click at [104, 53] on button "button" at bounding box center [110, 57] width 27 height 16
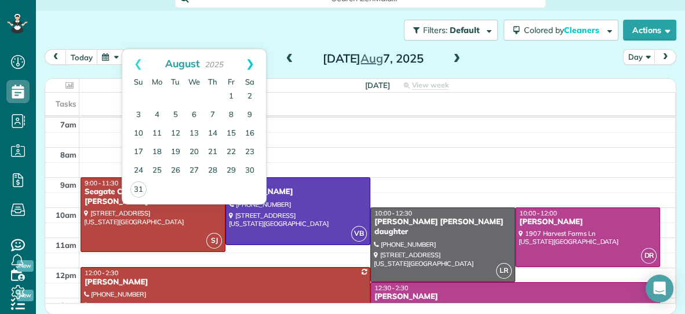
click at [248, 64] on link "Next" at bounding box center [250, 63] width 32 height 29
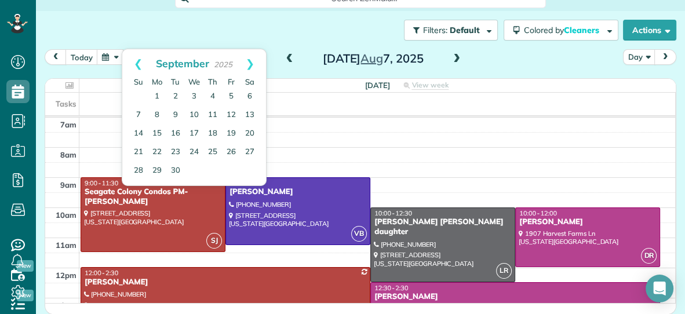
click at [458, 60] on span at bounding box center [457, 59] width 13 height 10
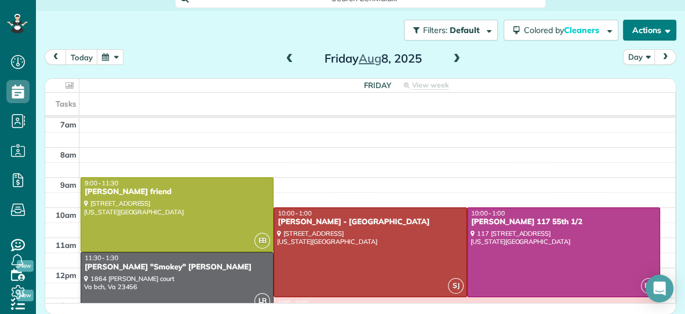
click at [637, 32] on button "Actions" at bounding box center [649, 30] width 53 height 21
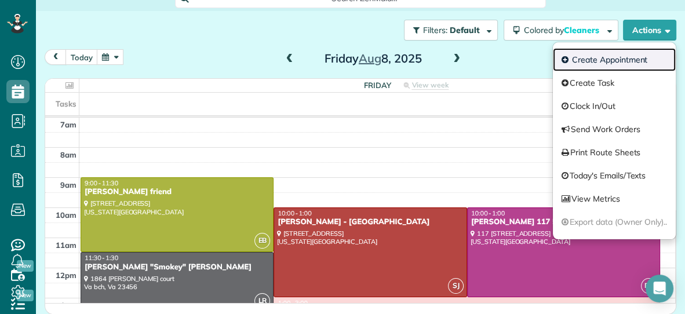
click at [610, 60] on link "Create Appointment" at bounding box center [614, 59] width 123 height 23
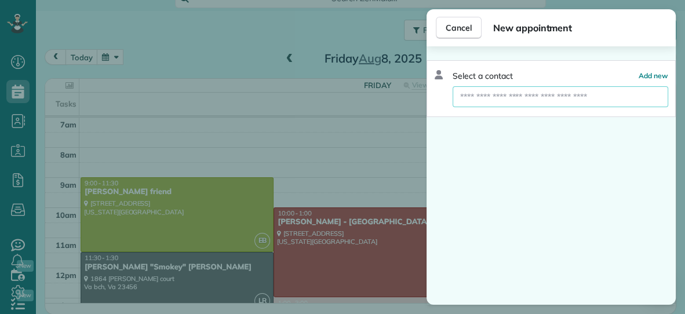
click at [560, 101] on input "text" at bounding box center [561, 96] width 216 height 21
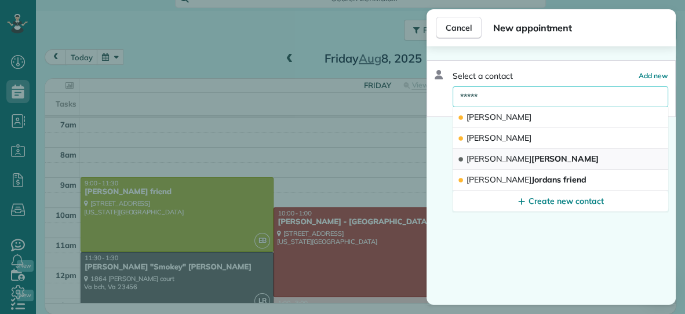
type input "*****"
click at [500, 159] on span "Kevin Sanchez" at bounding box center [533, 159] width 132 height 10
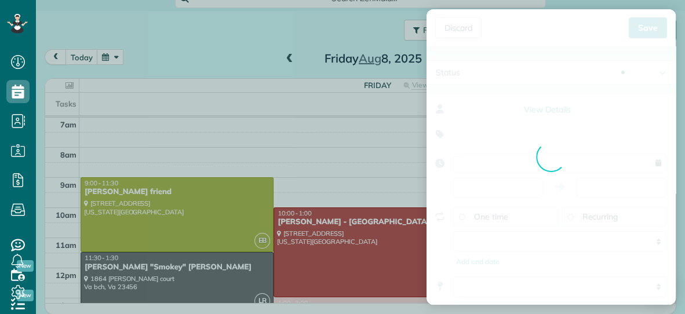
type input "**********"
type input "*****"
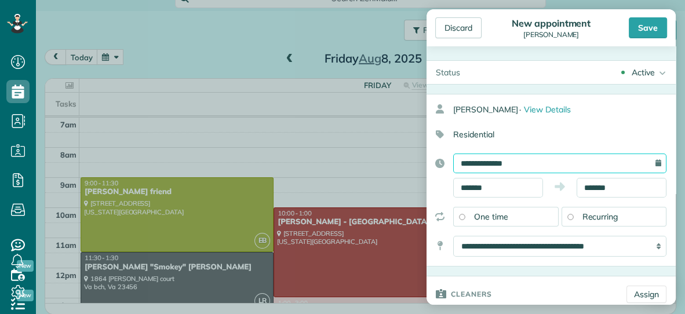
click at [528, 165] on input "**********" at bounding box center [560, 164] width 213 height 20
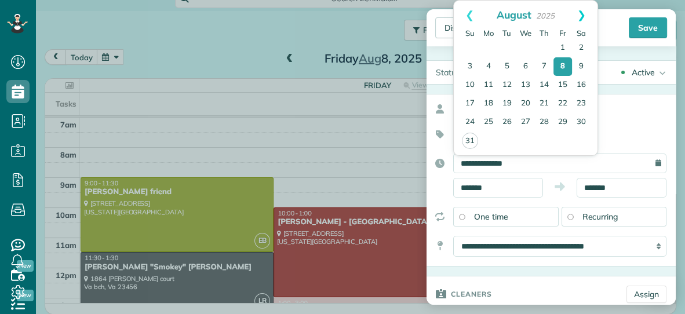
click at [584, 19] on link "Next" at bounding box center [582, 15] width 32 height 29
click at [468, 12] on link "Prev" at bounding box center [470, 15] width 32 height 29
click at [446, 24] on div "Discard" at bounding box center [459, 27] width 46 height 21
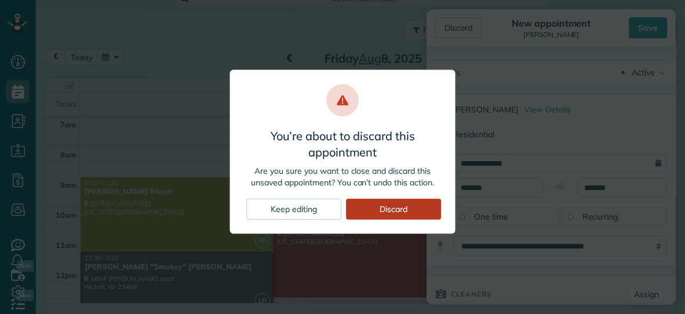
click at [383, 205] on div "Discard" at bounding box center [393, 209] width 95 height 21
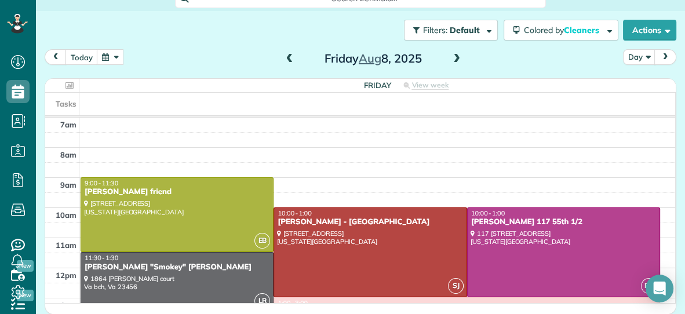
click at [288, 57] on span at bounding box center [290, 59] width 13 height 10
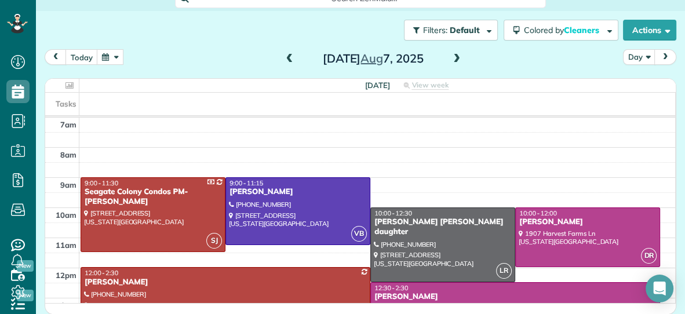
click at [104, 55] on button "button" at bounding box center [110, 57] width 27 height 16
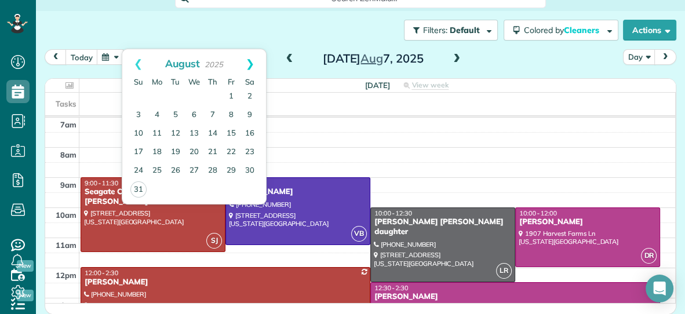
click at [249, 65] on link "Next" at bounding box center [250, 63] width 32 height 29
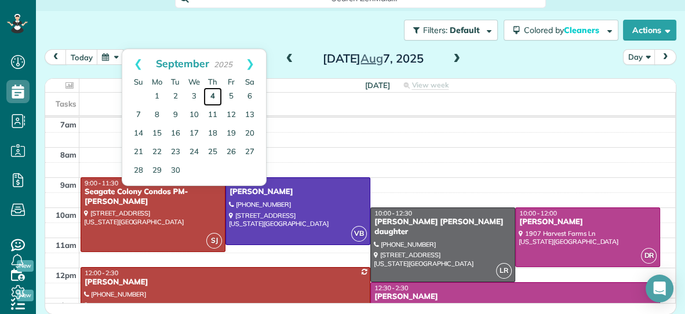
click at [215, 97] on link "4" at bounding box center [213, 97] width 19 height 19
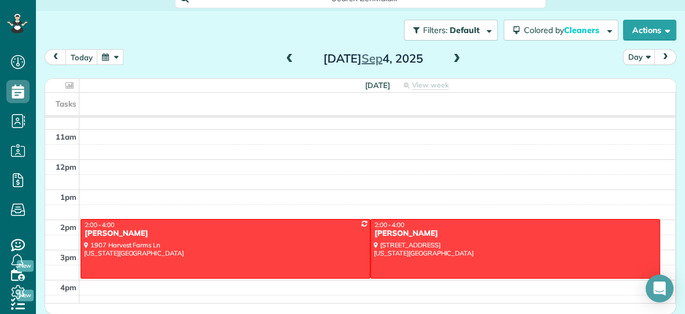
scroll to position [103, 0]
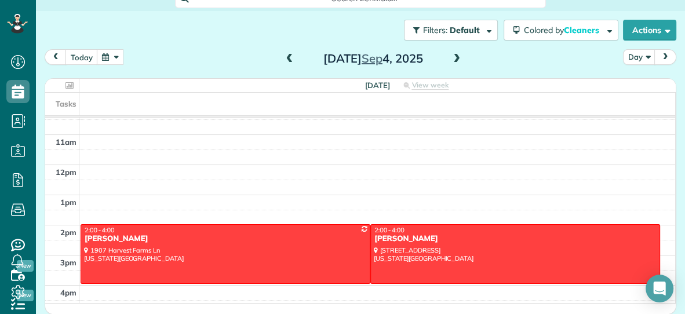
click at [288, 57] on span at bounding box center [290, 59] width 13 height 10
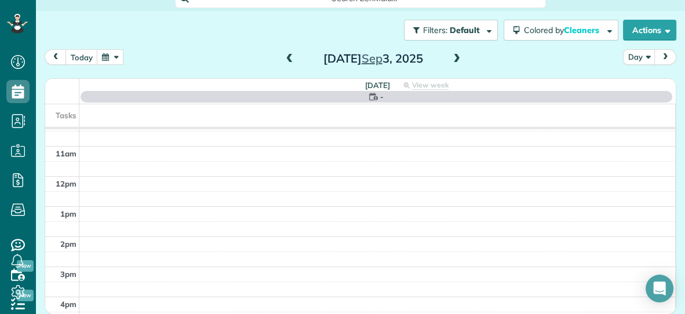
scroll to position [0, 0]
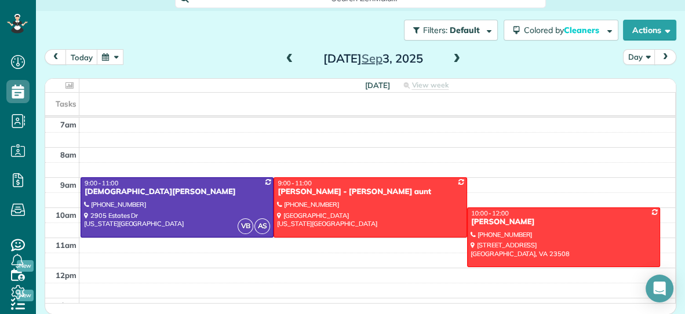
click at [288, 57] on span at bounding box center [290, 59] width 13 height 10
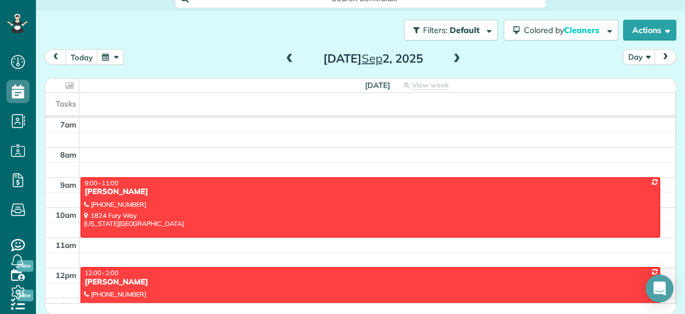
click at [288, 57] on span at bounding box center [290, 59] width 13 height 10
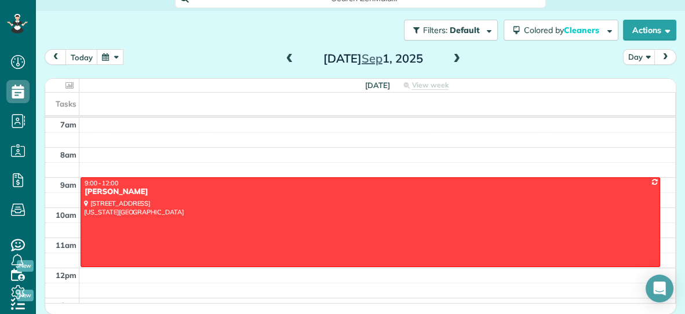
click at [105, 56] on button "button" at bounding box center [110, 57] width 27 height 16
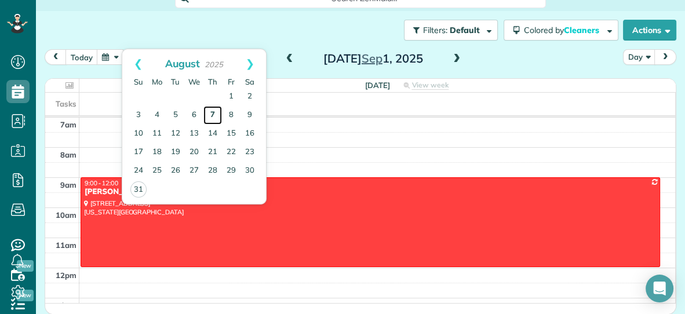
click at [212, 116] on link "7" at bounding box center [213, 115] width 19 height 19
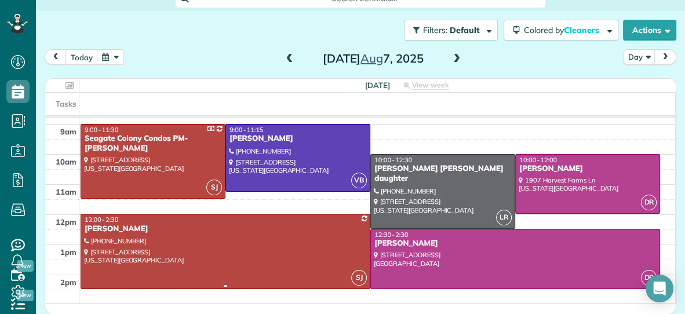
scroll to position [52, 0]
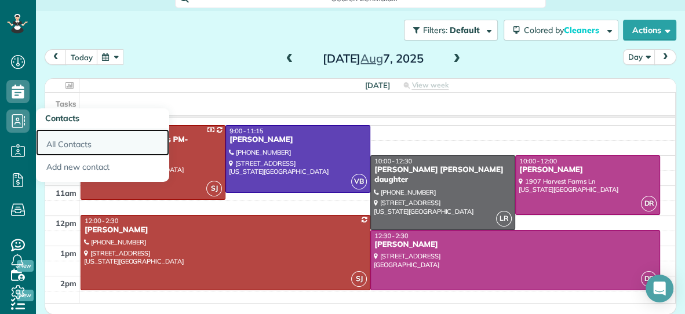
click at [57, 142] on link "All Contacts" at bounding box center [102, 142] width 133 height 27
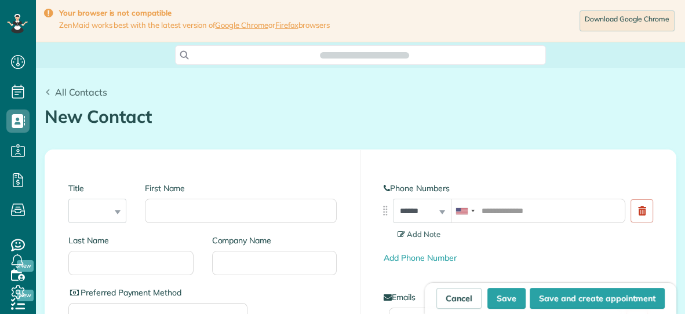
scroll to position [5, 5]
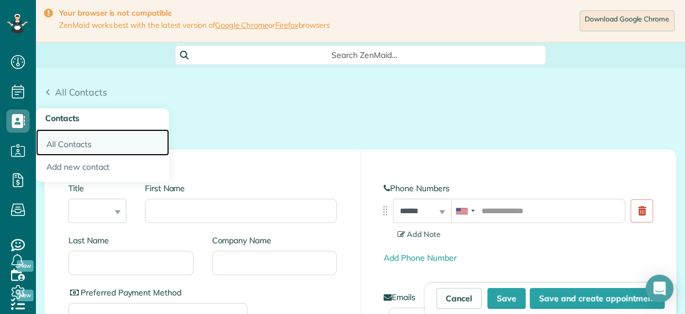
click at [48, 141] on link "All Contacts" at bounding box center [102, 142] width 133 height 27
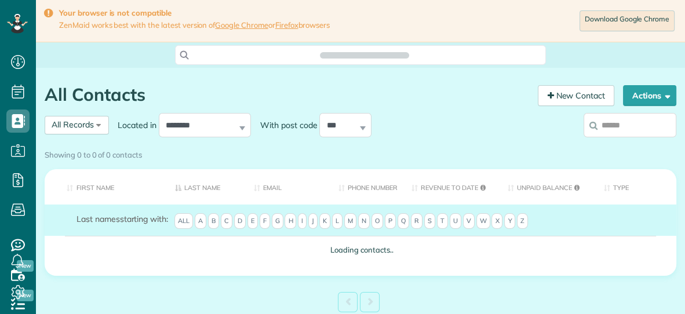
click at [621, 145] on div "Showing 0 to 0 of 0 contacts" at bounding box center [361, 155] width 650 height 20
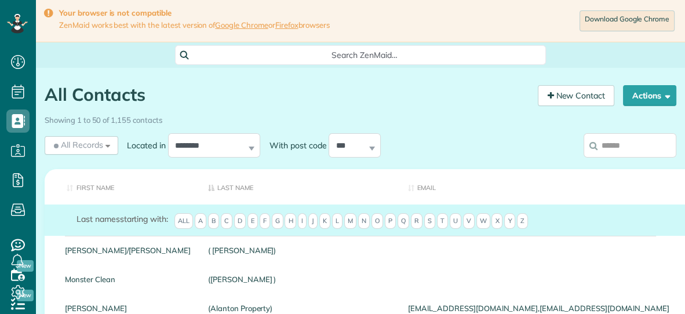
scroll to position [5, 5]
click at [621, 148] on input "search" at bounding box center [630, 145] width 93 height 24
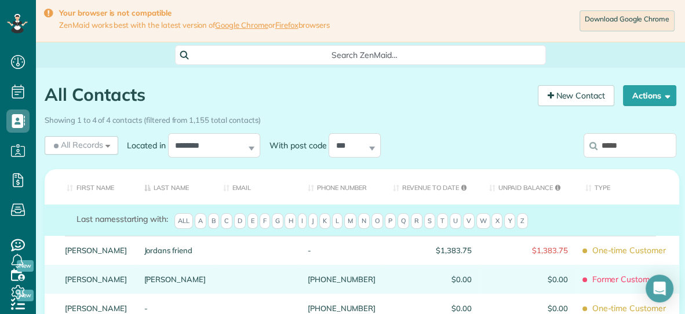
type input "*****"
click at [144, 284] on link "[PERSON_NAME]" at bounding box center [175, 279] width 62 height 8
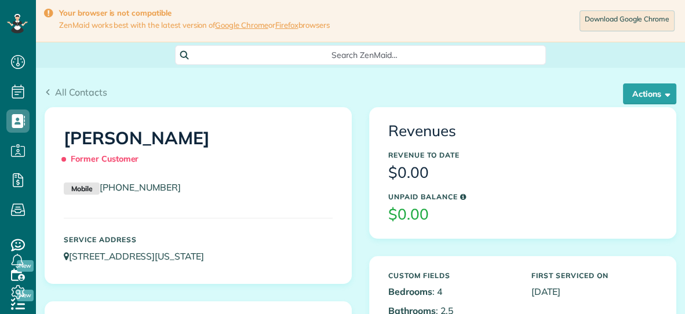
scroll to position [5, 5]
click at [640, 88] on button "Actions" at bounding box center [649, 94] width 53 height 21
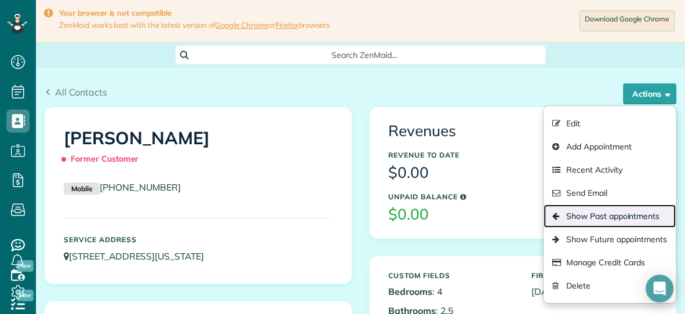
click at [603, 212] on link "Show Past appointments" at bounding box center [610, 216] width 132 height 23
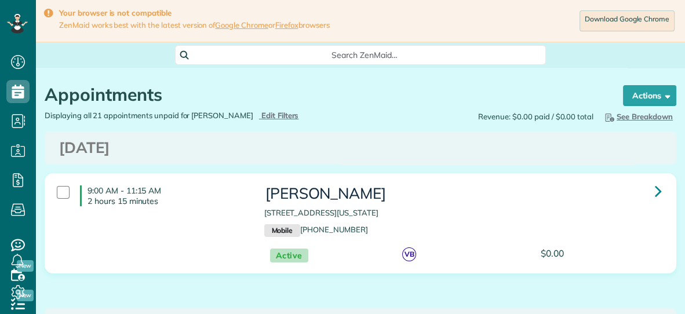
scroll to position [5, 5]
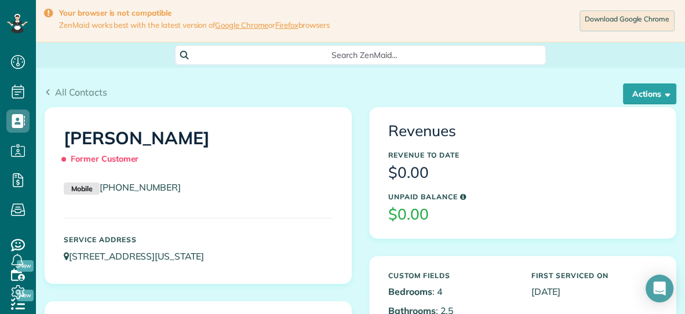
scroll to position [5, 5]
click at [649, 93] on button "Actions" at bounding box center [649, 94] width 53 height 21
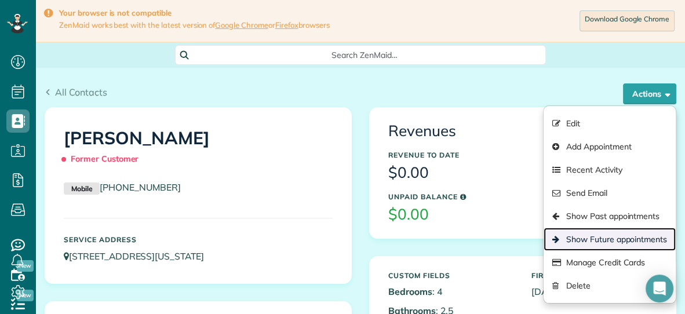
click at [596, 237] on link "Show Future appointments" at bounding box center [610, 239] width 132 height 23
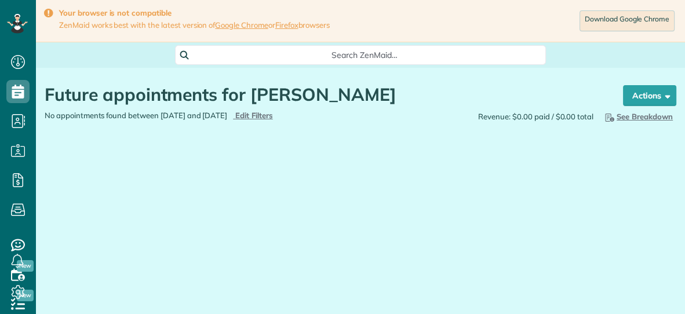
scroll to position [5, 5]
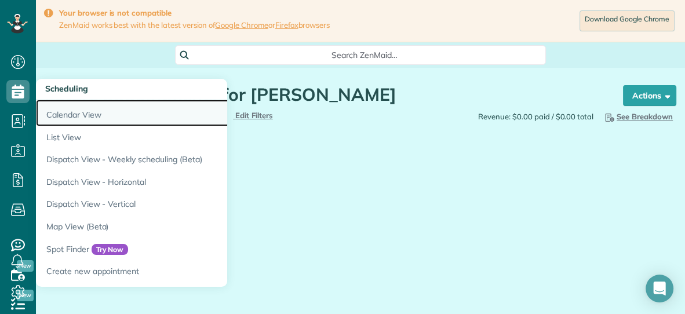
click at [86, 108] on link "Calendar View" at bounding box center [181, 113] width 290 height 27
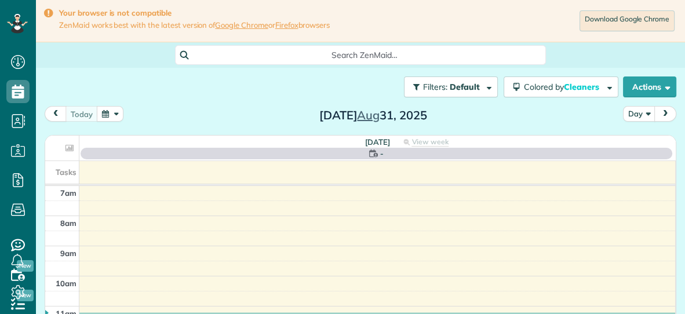
scroll to position [5, 5]
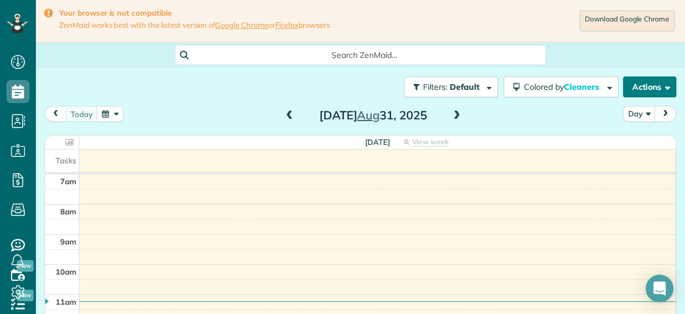
click at [638, 88] on button "Actions" at bounding box center [649, 87] width 53 height 21
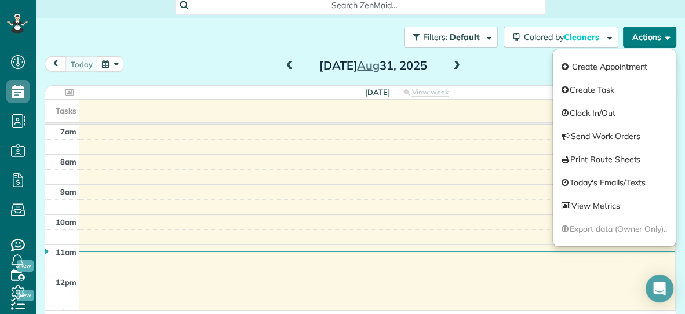
scroll to position [52, 0]
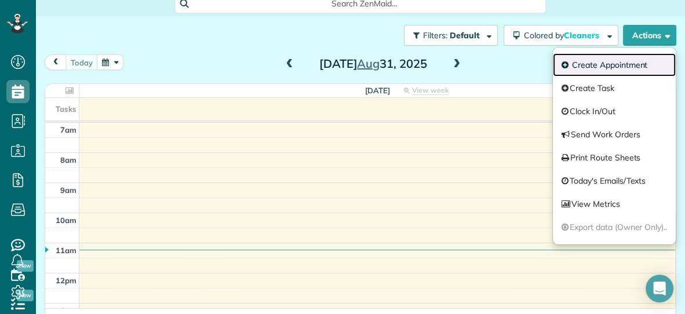
click at [587, 67] on link "Create Appointment" at bounding box center [614, 64] width 123 height 23
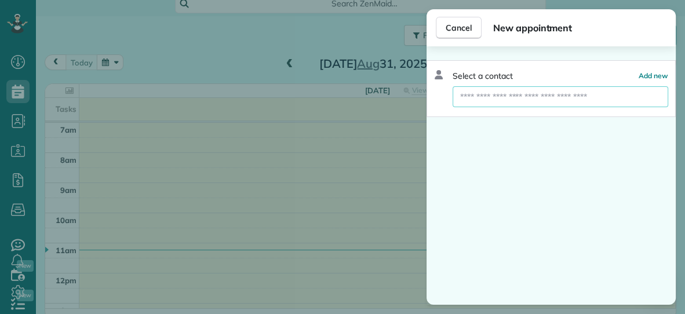
click at [562, 100] on input "text" at bounding box center [561, 96] width 216 height 21
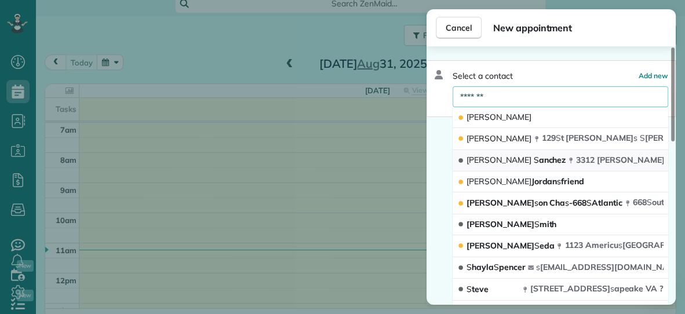
type input "*******"
click at [502, 161] on span "[PERSON_NAME]" at bounding box center [516, 160] width 99 height 10
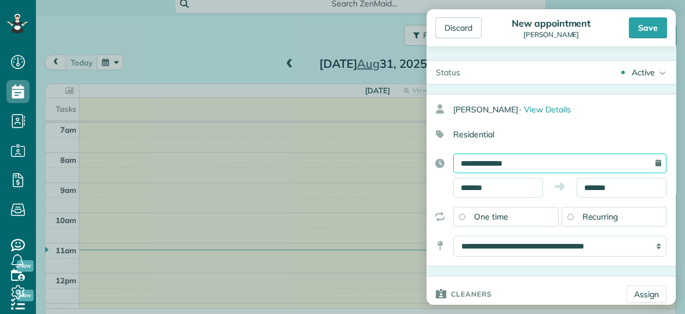
click at [537, 164] on input "**********" at bounding box center [560, 164] width 213 height 20
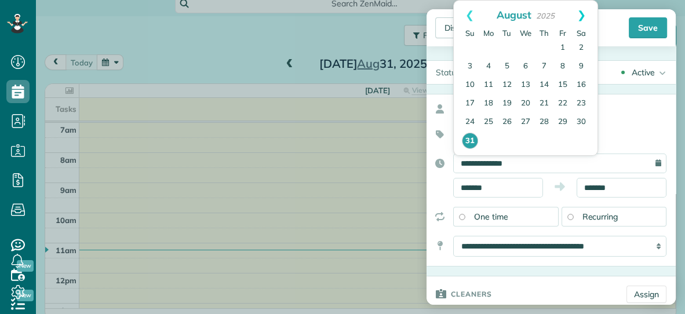
click at [583, 14] on link "Next" at bounding box center [582, 15] width 32 height 29
click at [544, 47] on link "4" at bounding box center [544, 48] width 19 height 19
type input "**********"
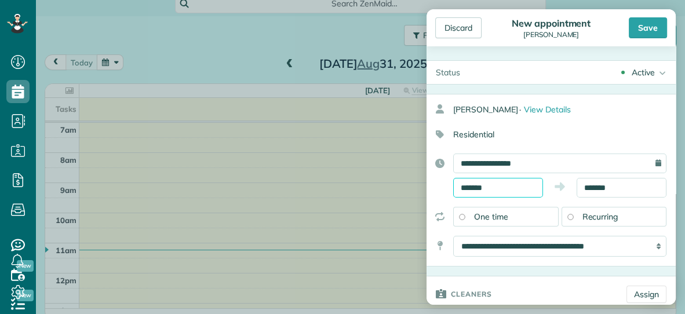
click at [532, 187] on input "*******" at bounding box center [499, 188] width 90 height 20
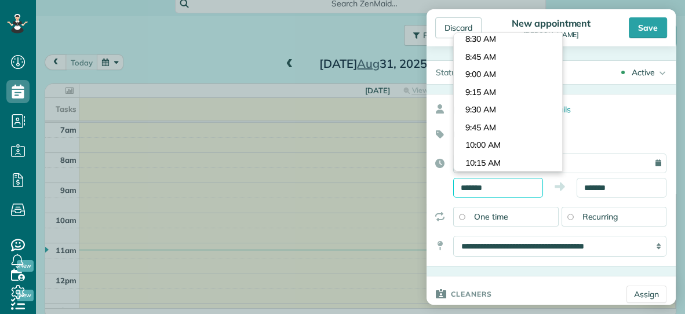
scroll to position [584, 0]
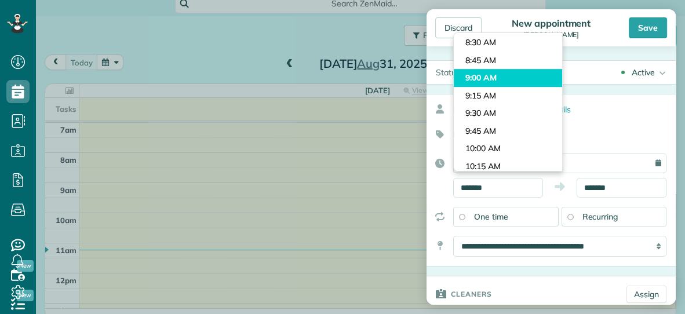
click at [516, 75] on body "Dashboard Scheduling Calendar View List View Dispatch View - Weekly scheduling …" at bounding box center [342, 157] width 685 height 314
type input "*******"
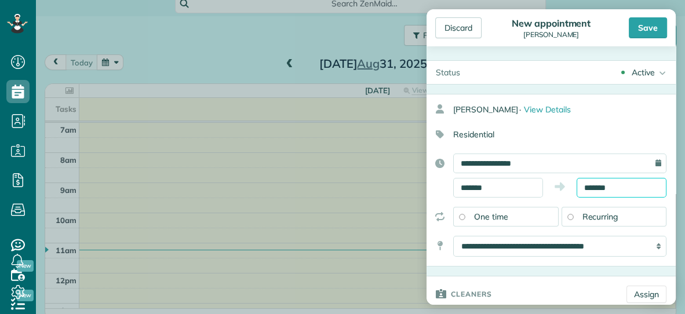
click at [619, 183] on input "*******" at bounding box center [622, 188] width 90 height 20
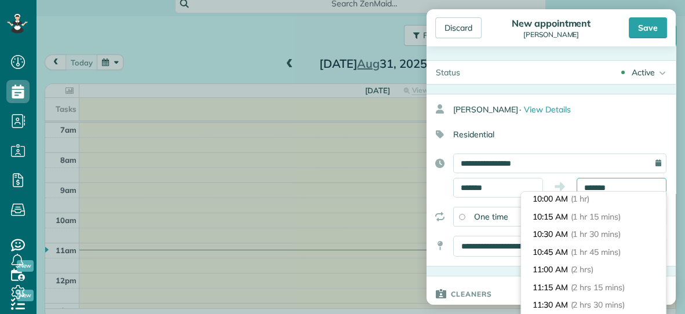
scroll to position [78, 0]
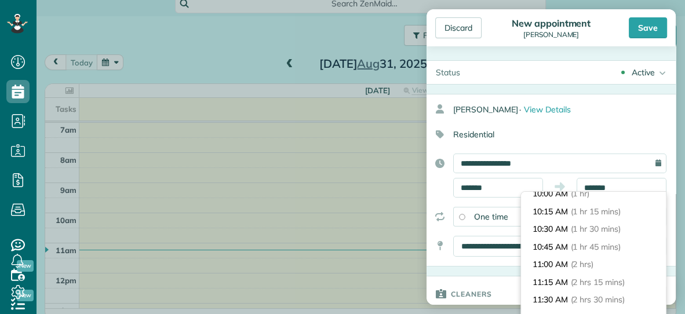
click at [589, 269] on li "11:00 AM (2 hrs)" at bounding box center [593, 265] width 145 height 18
type input "********"
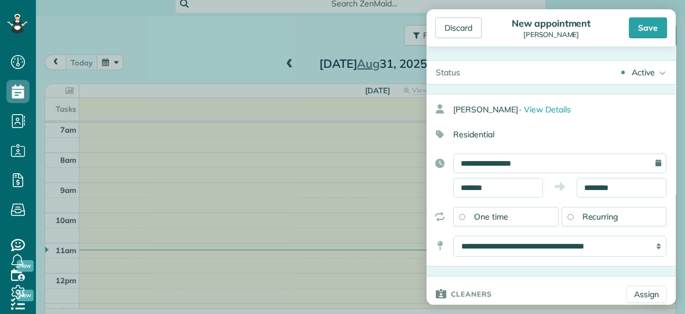
click at [614, 210] on div "Recurring" at bounding box center [615, 217] width 106 height 20
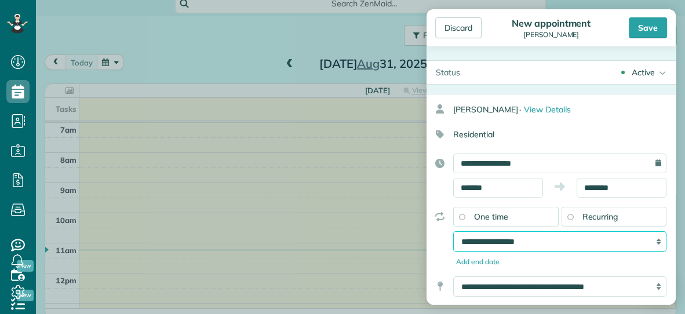
click at [503, 243] on select "**********" at bounding box center [560, 241] width 213 height 21
select select "**********"
click at [454, 231] on select "**********" at bounding box center [560, 241] width 213 height 21
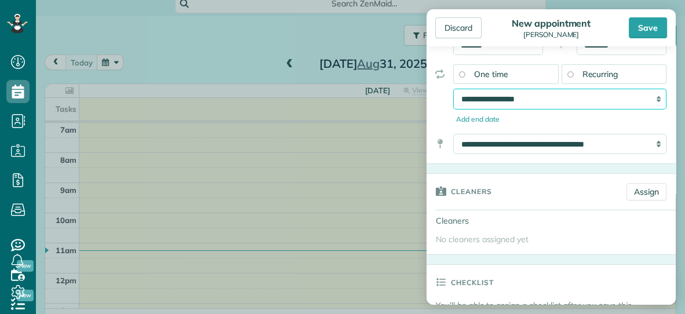
scroll to position [157, 0]
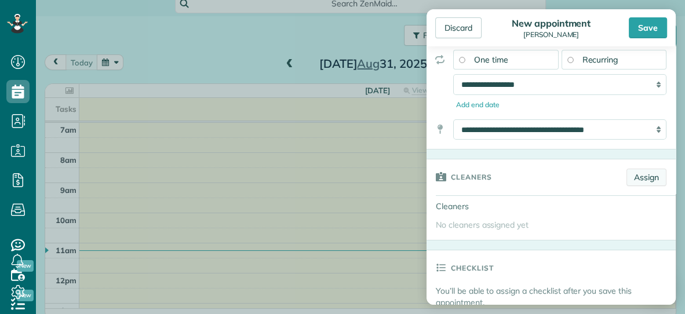
click at [647, 178] on link "Assign" at bounding box center [647, 177] width 40 height 17
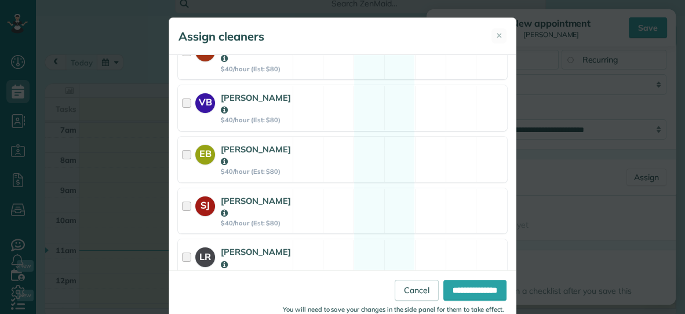
scroll to position [292, 0]
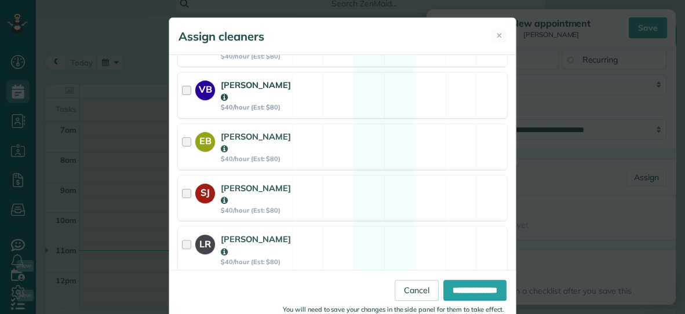
click at [346, 84] on div "VB [PERSON_NAME] $40/hour (Est: $80) Available" at bounding box center [342, 95] width 329 height 46
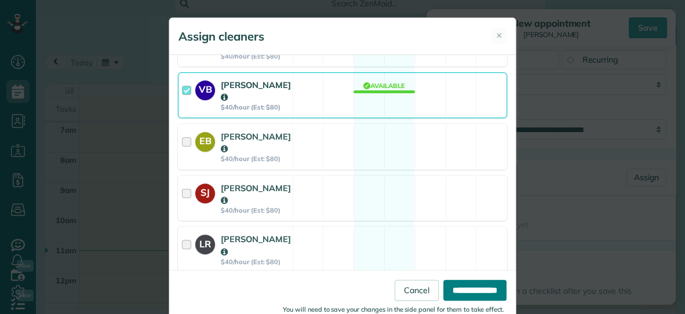
click at [460, 287] on input "**********" at bounding box center [475, 290] width 63 height 21
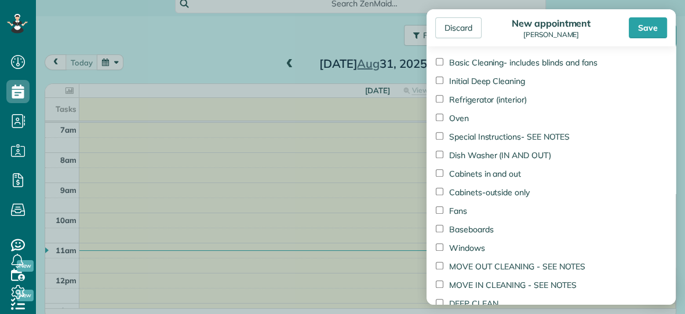
scroll to position [668, 0]
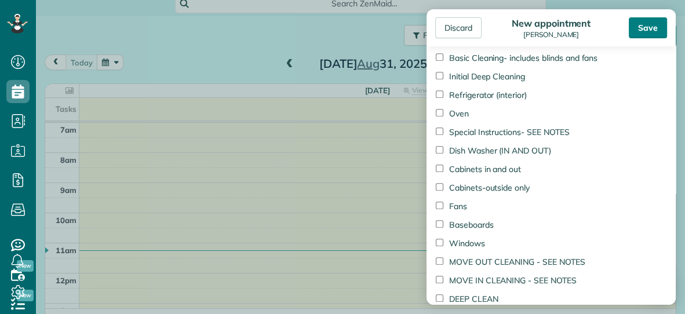
click at [633, 24] on div "Save" at bounding box center [648, 27] width 38 height 21
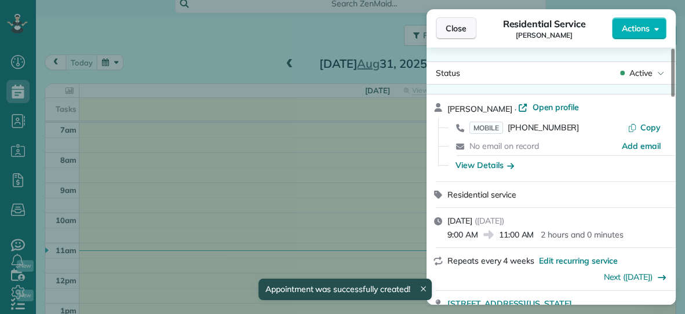
click at [452, 28] on span "Close" at bounding box center [456, 29] width 21 height 12
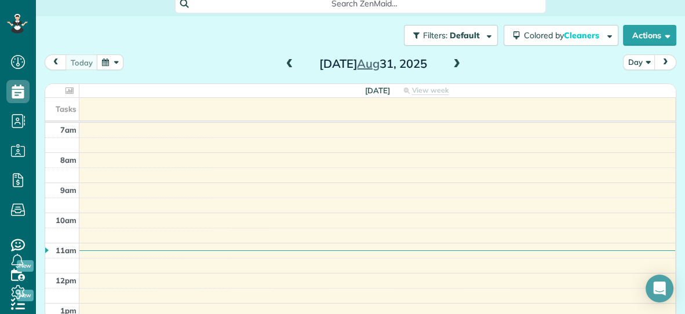
click at [456, 66] on span at bounding box center [457, 64] width 13 height 10
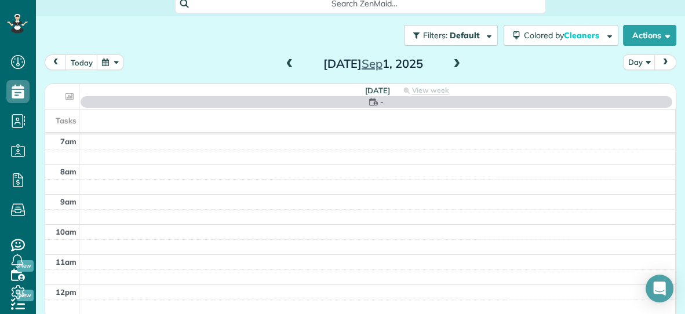
click at [456, 66] on span at bounding box center [457, 64] width 13 height 10
